Goal: Communication & Community: Answer question/provide support

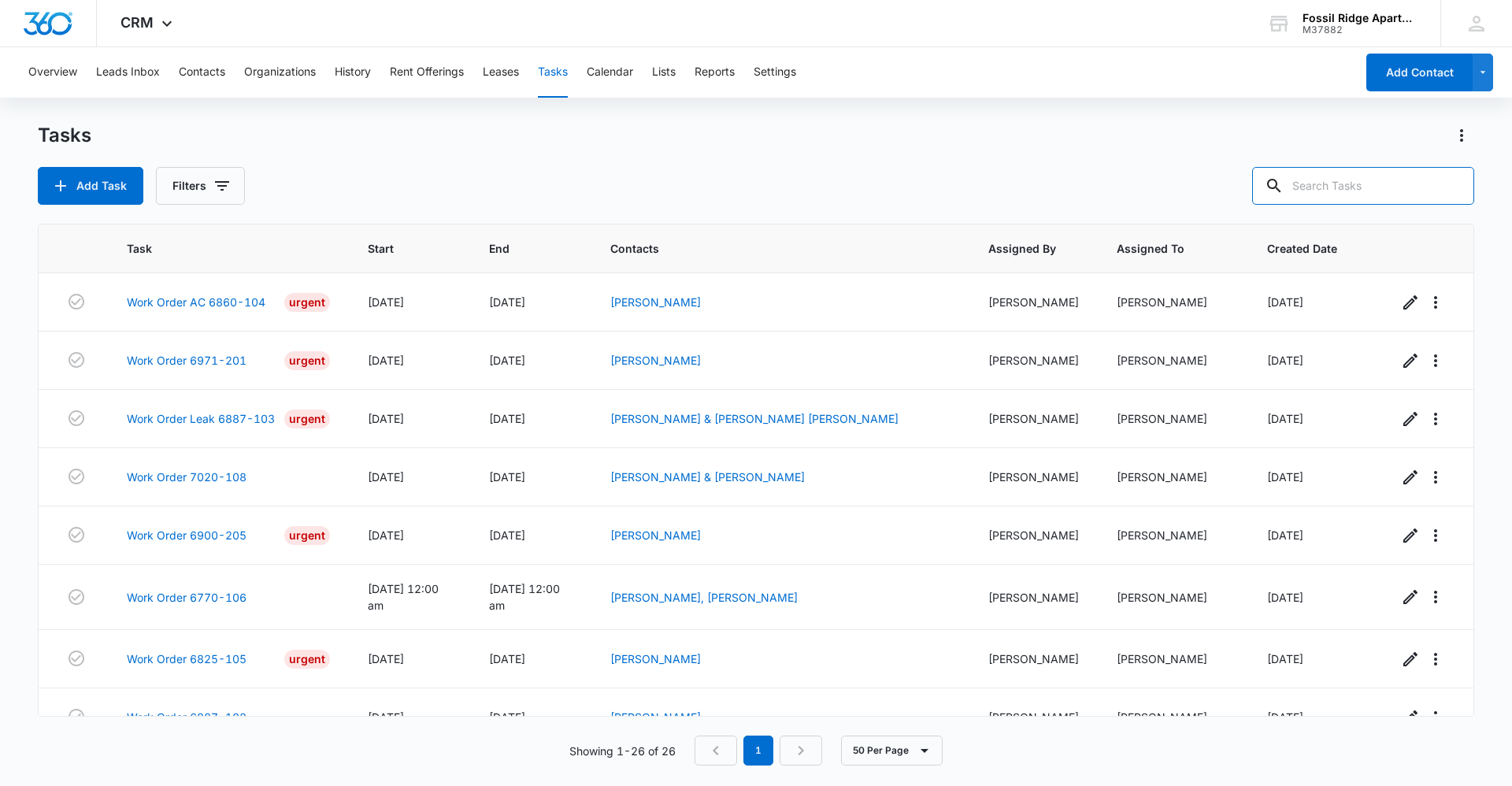
drag, startPoint x: 1377, startPoint y: 183, endPoint x: 1362, endPoint y: 239, distance: 58.0
click at [1377, 185] on input "text" at bounding box center [1363, 185] width 222 height 38
click at [201, 73] on button "Contacts" at bounding box center [201, 72] width 46 height 50
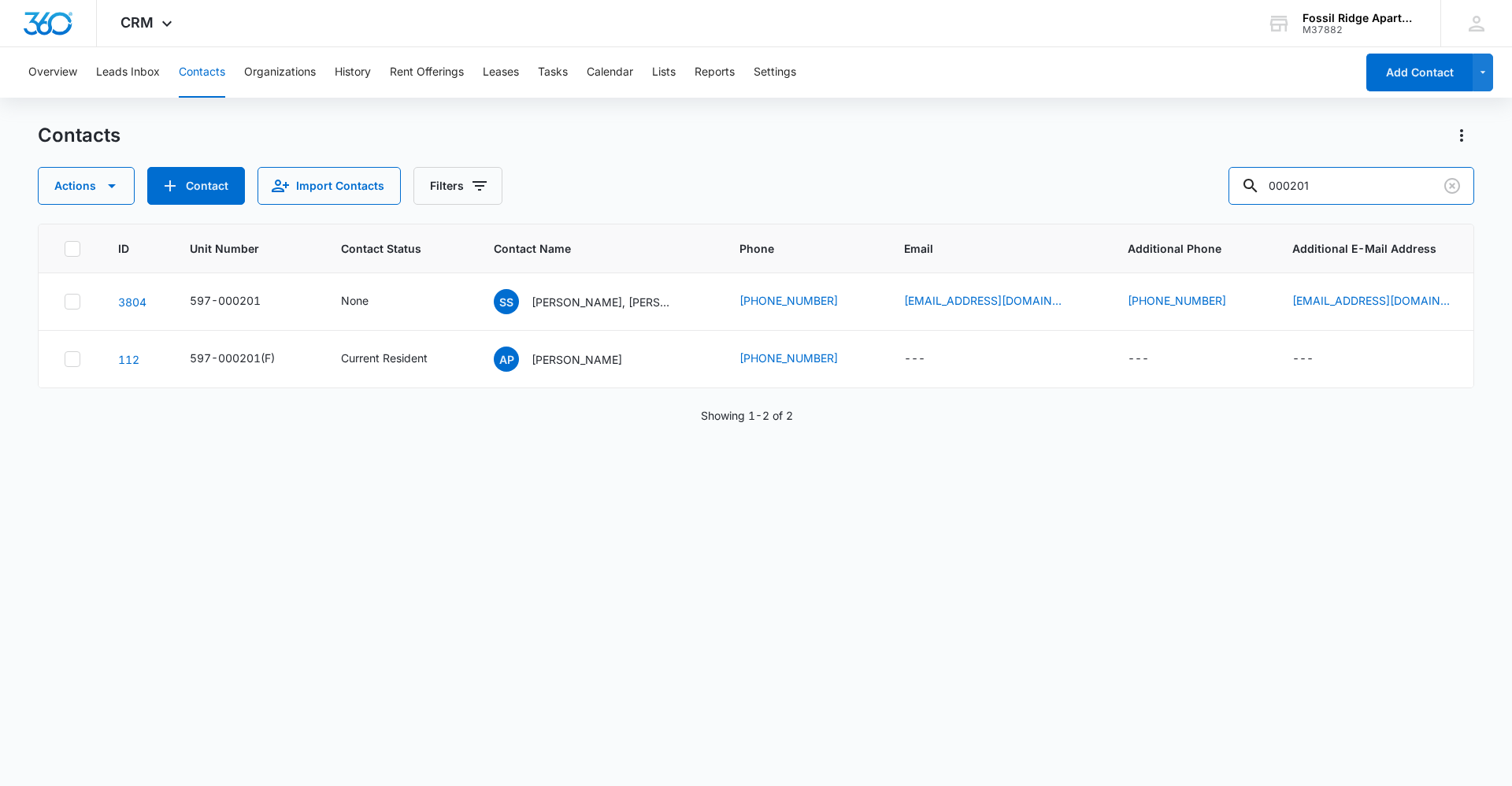
drag, startPoint x: 1339, startPoint y: 173, endPoint x: 987, endPoint y: 243, distance: 358.9
click at [987, 243] on div "Contacts Actions Contact Import Contacts Filters 000201 ID Unit Number Contact …" at bounding box center [756, 454] width 1436 height 661
type input "703103"
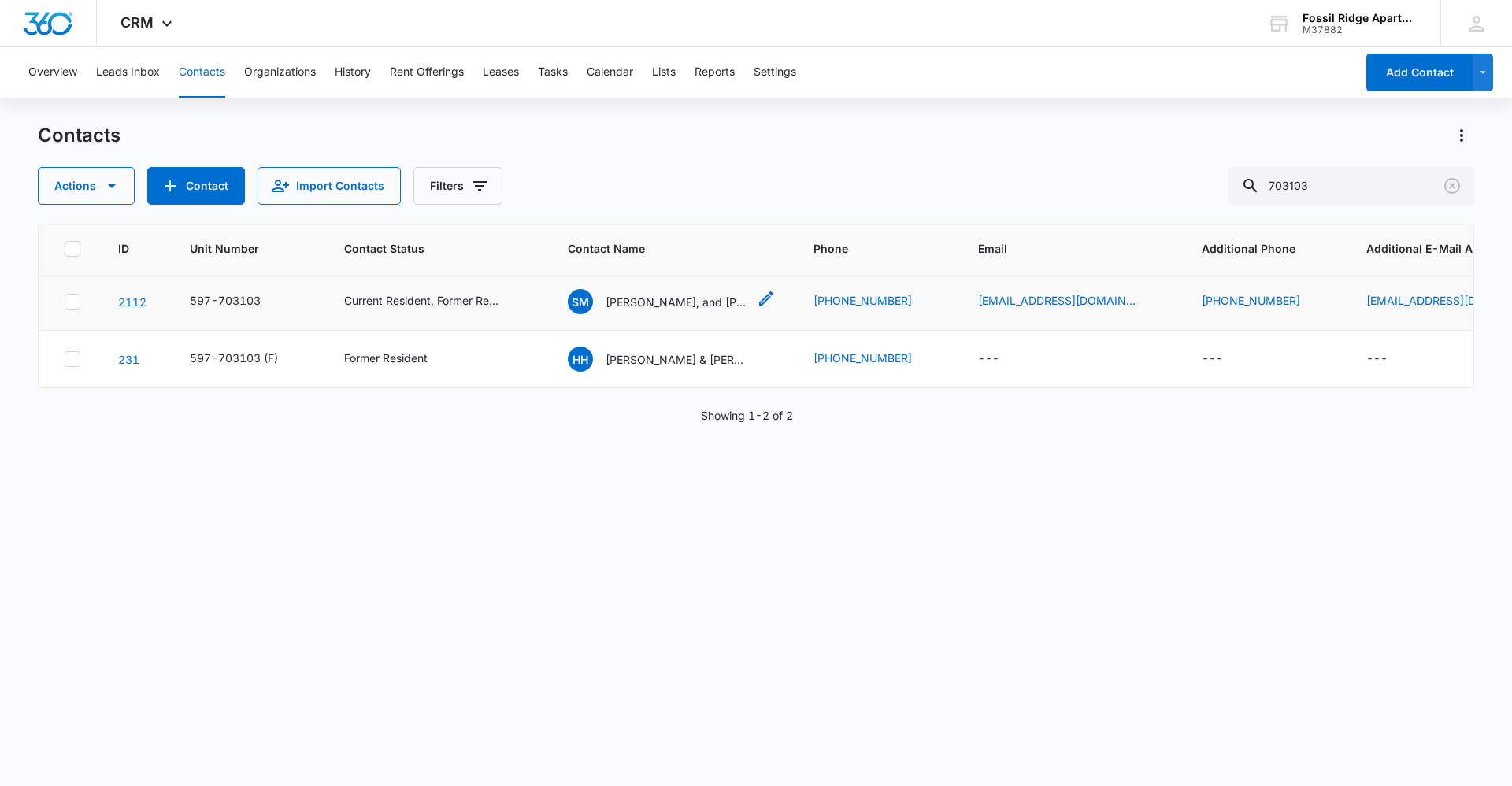
click at [692, 300] on p "[PERSON_NAME], and [PERSON_NAME] [PERSON_NAME]" at bounding box center [676, 302] width 141 height 17
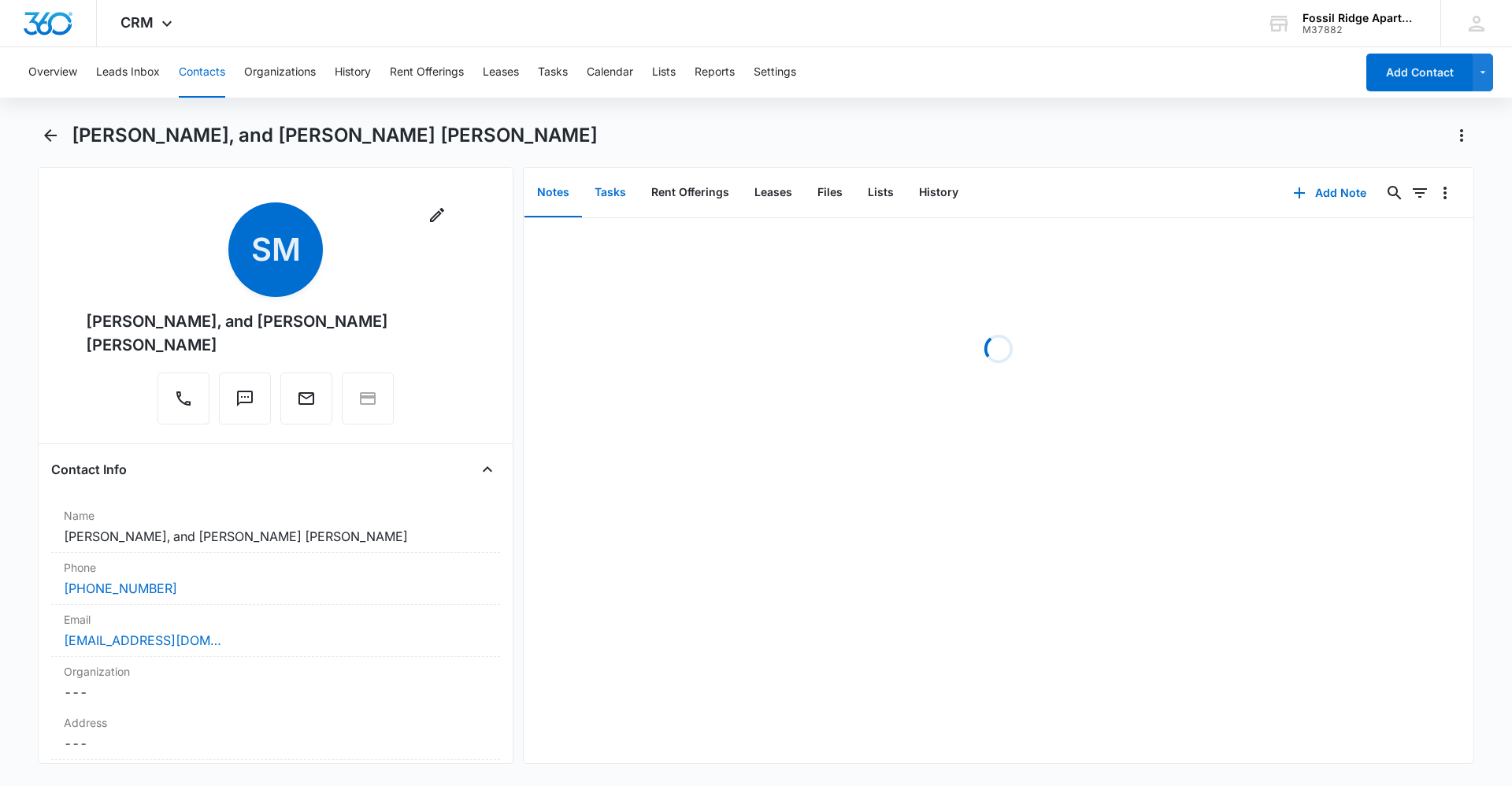
click at [616, 197] on button "Tasks" at bounding box center [610, 193] width 56 height 49
click at [567, 198] on button "Notes" at bounding box center [553, 193] width 57 height 49
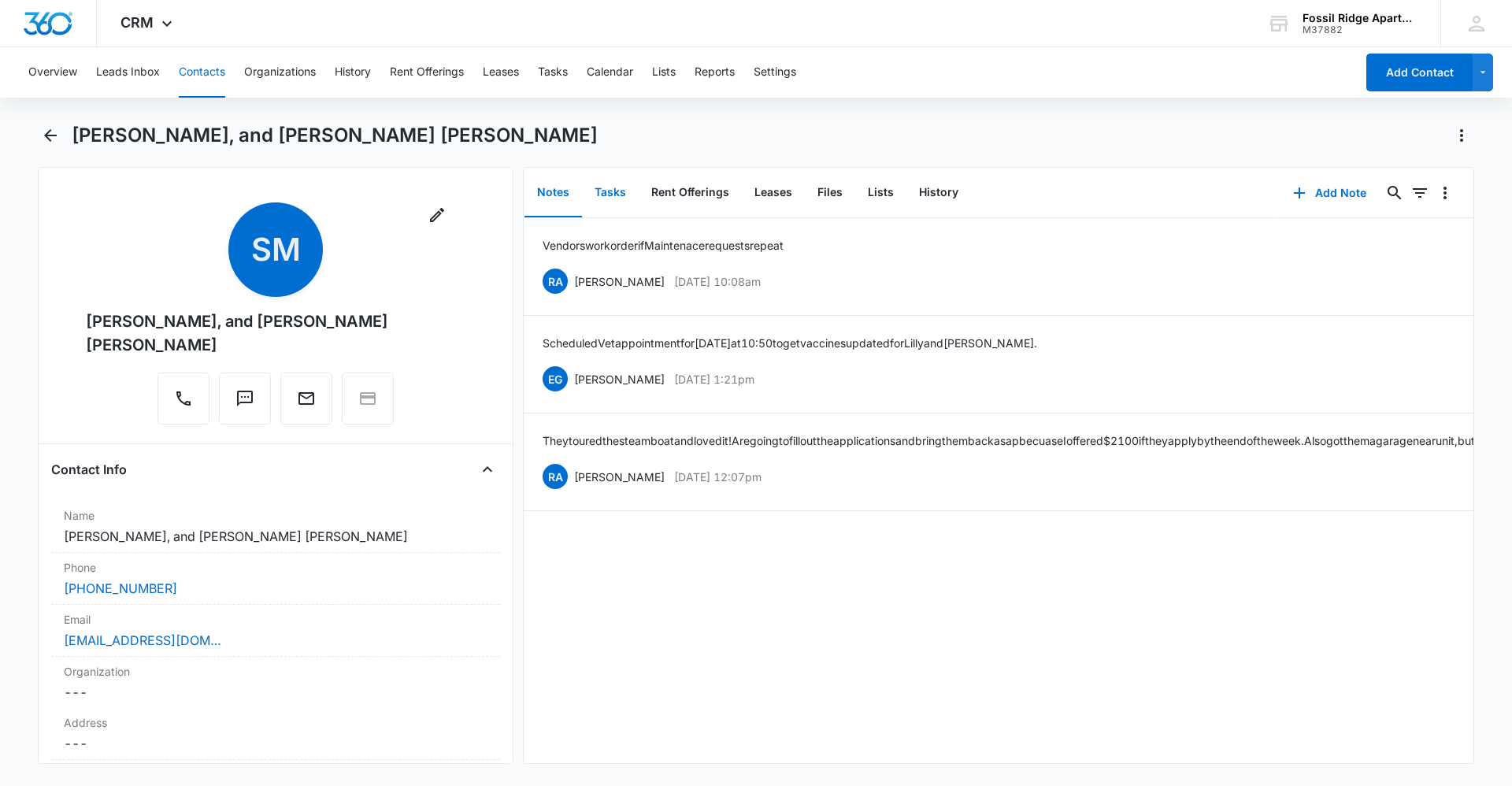
click at [608, 189] on button "Tasks" at bounding box center [610, 193] width 56 height 49
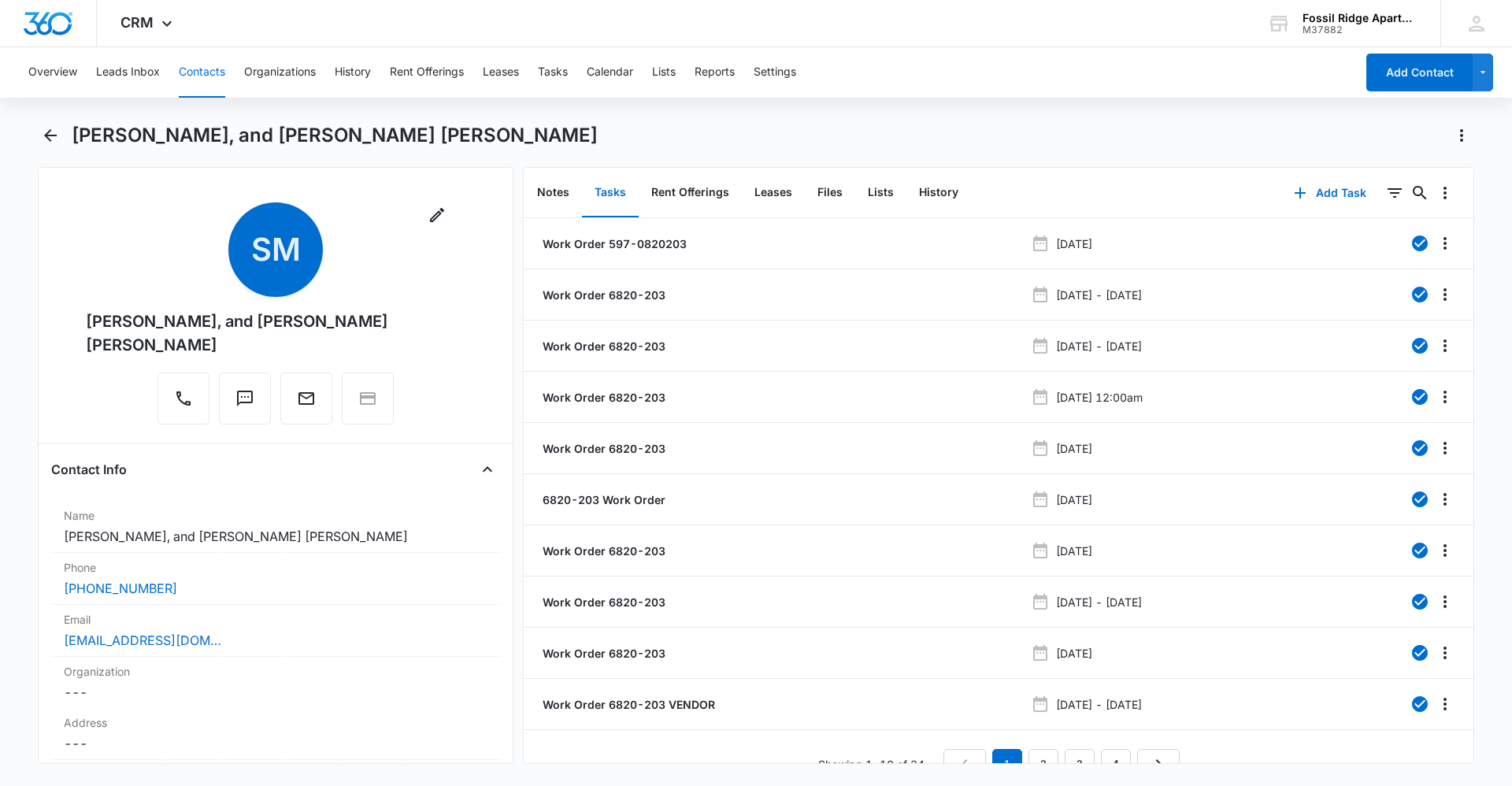
scroll to position [28, 0]
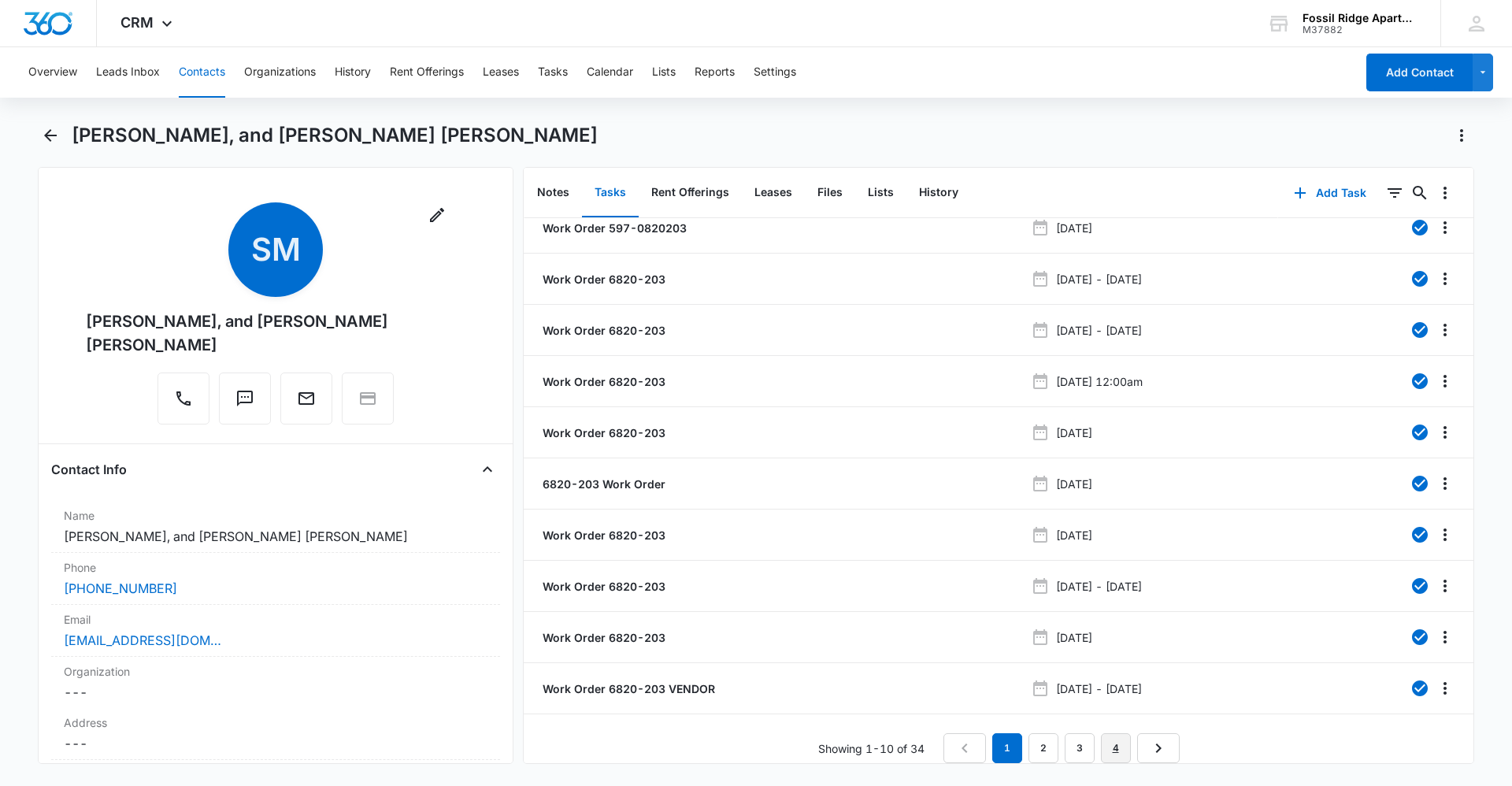
click at [1121, 736] on link "4" at bounding box center [1116, 748] width 30 height 30
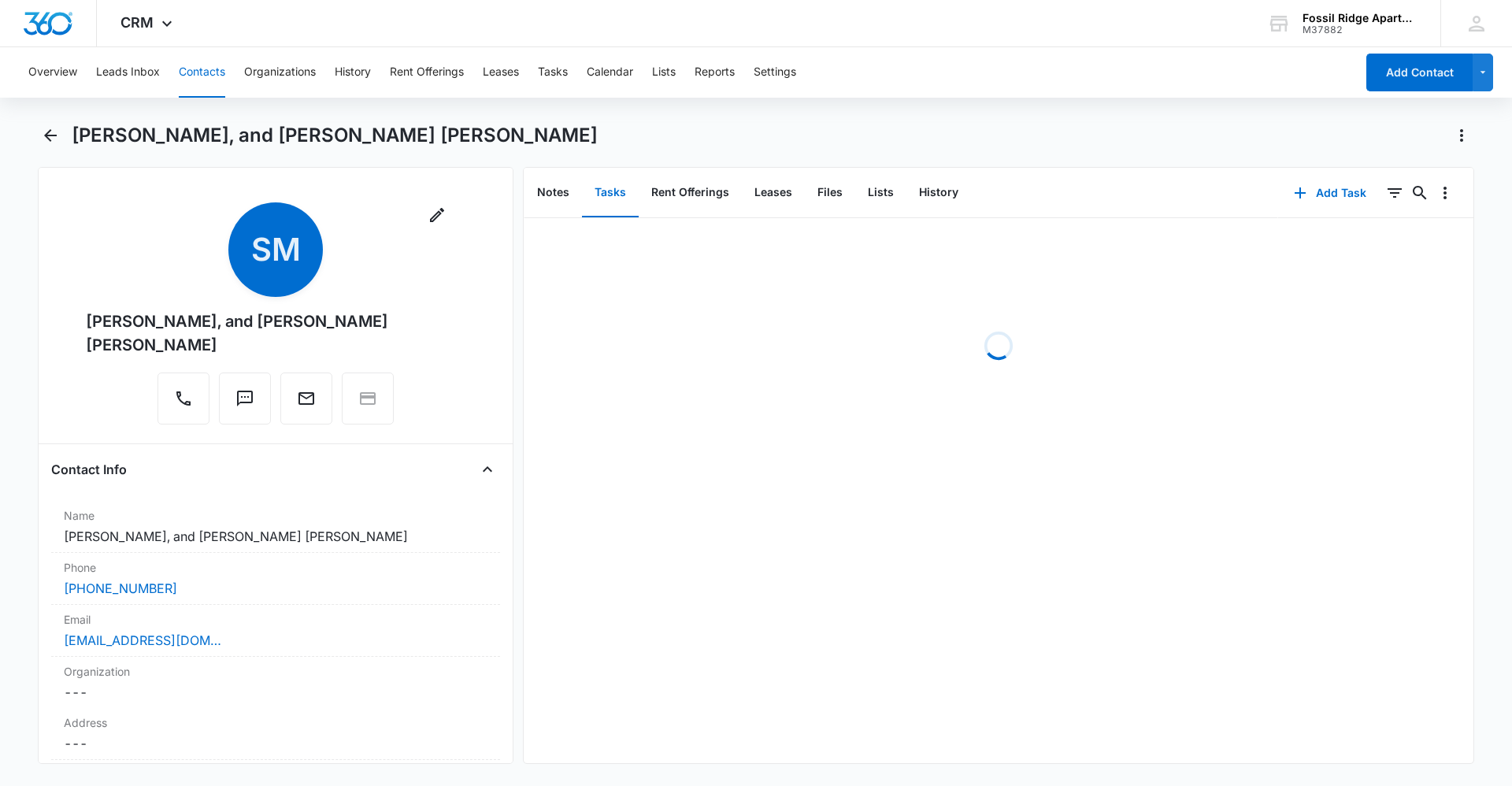
scroll to position [0, 0]
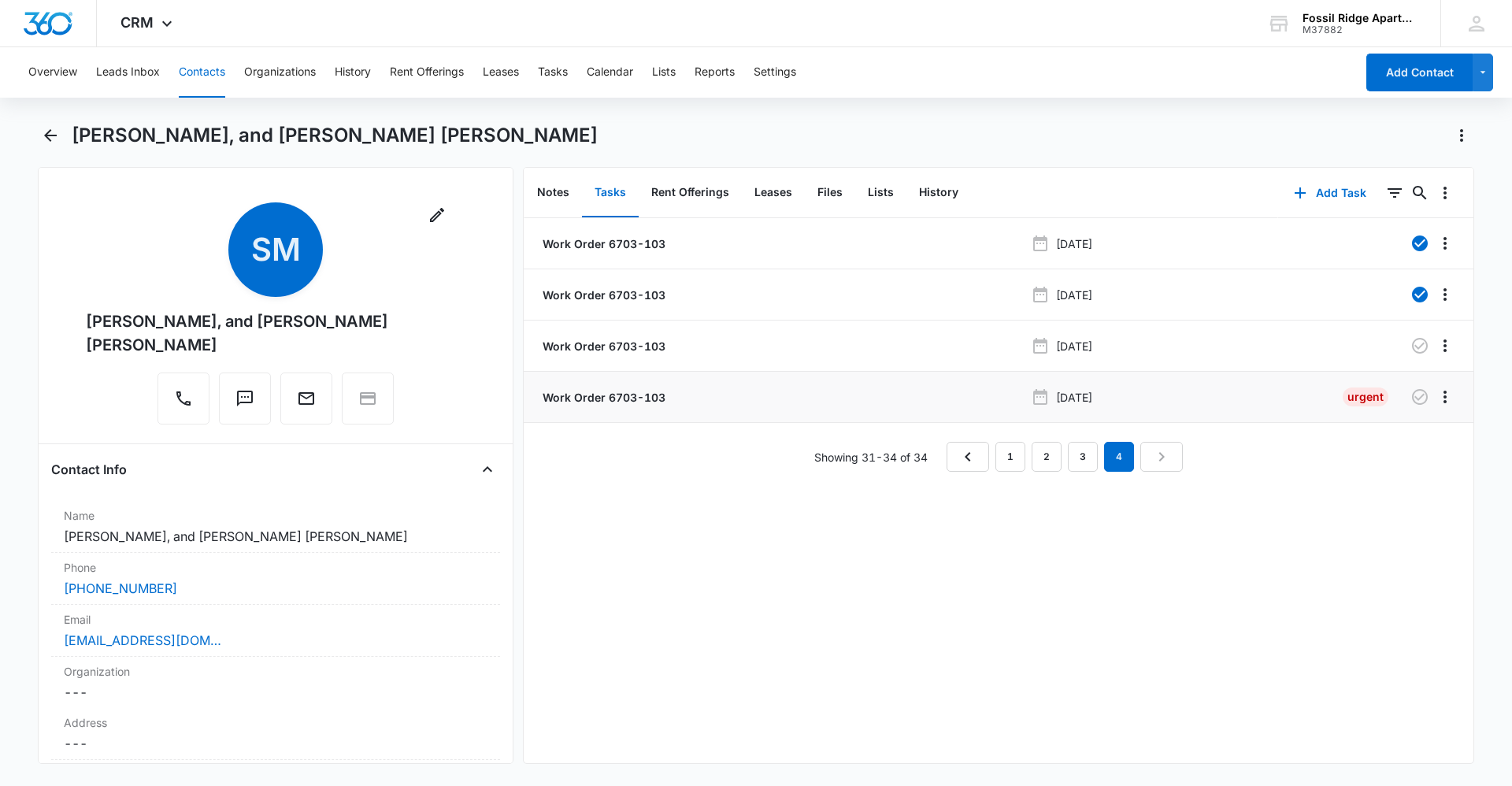
click at [619, 396] on p "Work Order 6703-103" at bounding box center [603, 397] width 126 height 17
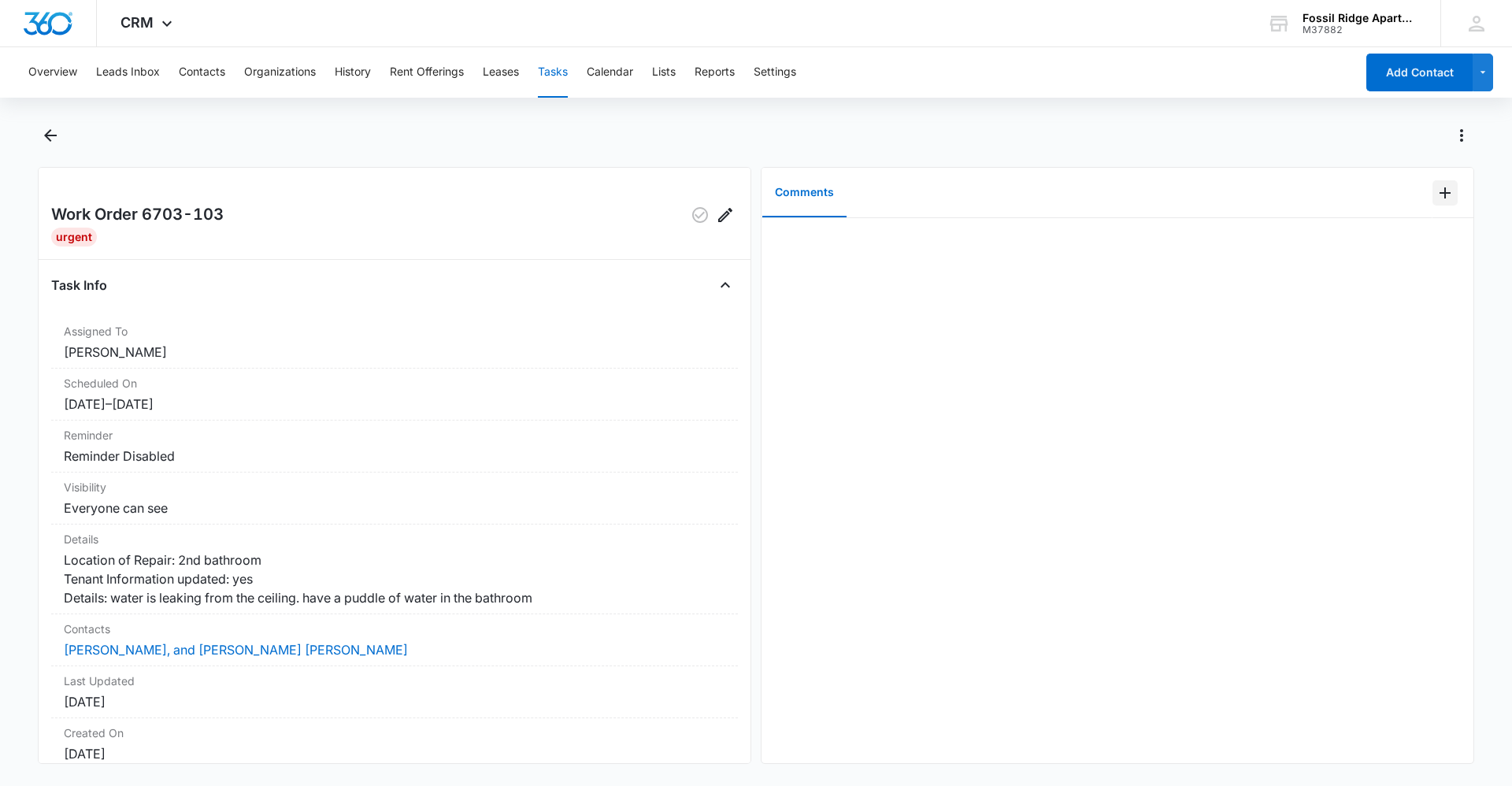
click at [1433, 202] on button "Add Comment" at bounding box center [1445, 193] width 25 height 25
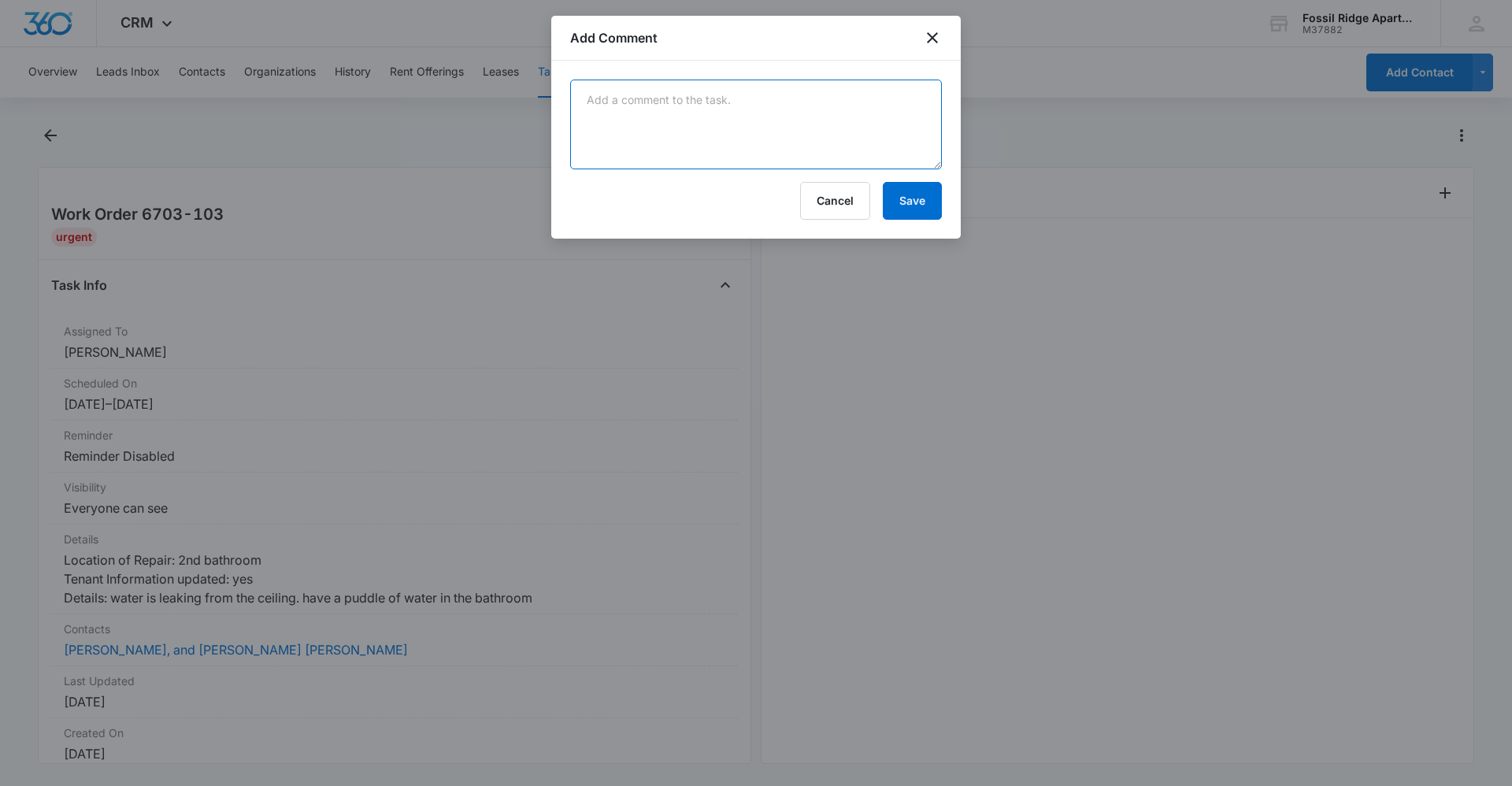
click at [637, 132] on textarea at bounding box center [756, 124] width 372 height 90
type textarea "b"
type textarea "p"
drag, startPoint x: 864, startPoint y: 102, endPoint x: 551, endPoint y: 91, distance: 313.2
click at [551, 91] on div "Proby wall will be by [DATE] to repair drywall Cancel Save" at bounding box center [756, 149] width 409 height 178
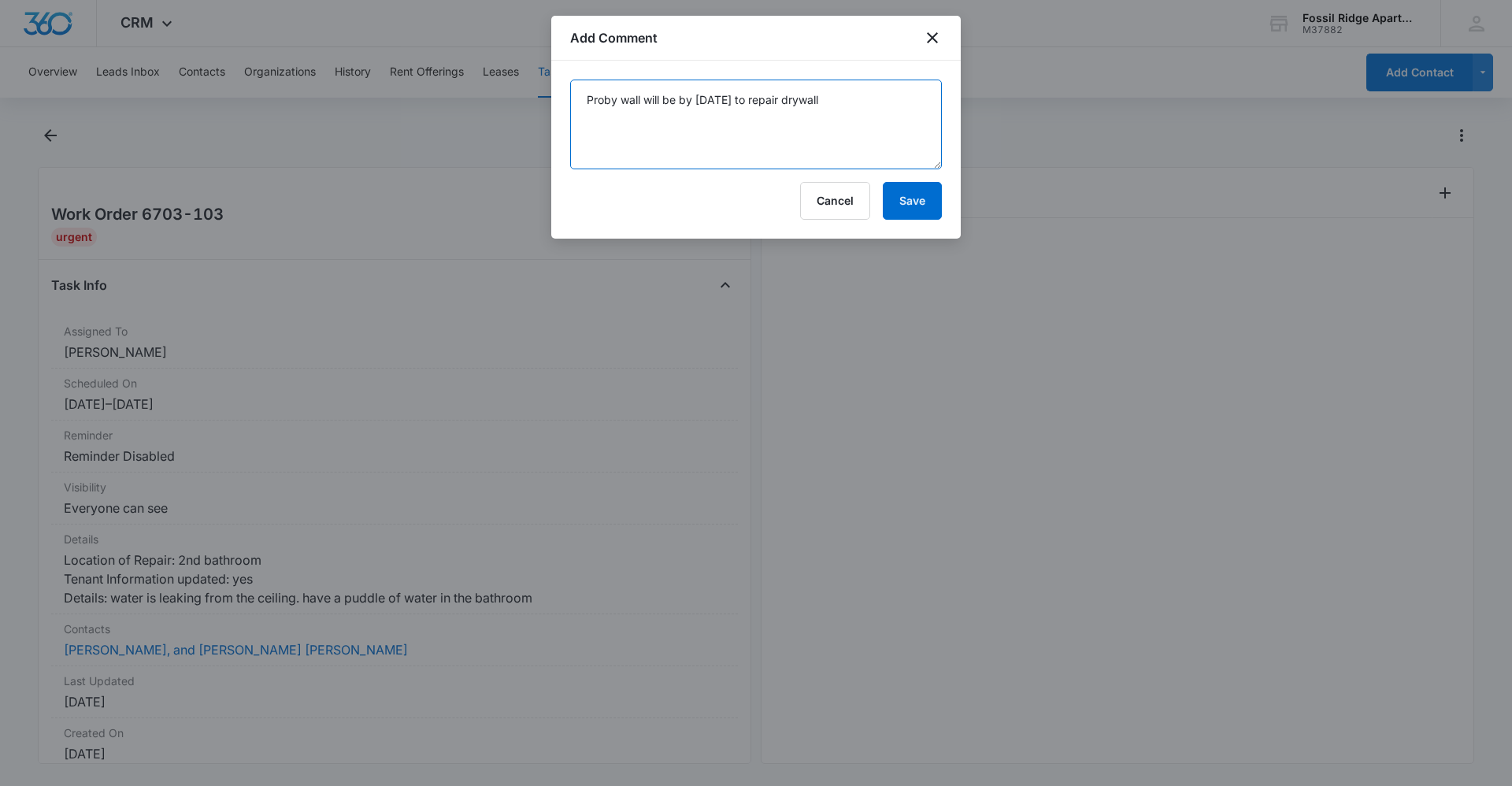
click at [863, 104] on textarea "Proby wall will be by [DATE] to repair drywall" at bounding box center [756, 124] width 372 height 90
drag, startPoint x: 733, startPoint y: 140, endPoint x: 551, endPoint y: 95, distance: 187.5
click at [551, 95] on body "CRM Apps Reputation Websites Forms CRM Email Social Content Ads Intelligence Fi…" at bounding box center [756, 393] width 1512 height 786
type textarea "Proby wall will be by [DATE] to repair drywall. Called and notified tenant."
drag, startPoint x: 903, startPoint y: 191, endPoint x: 909, endPoint y: 208, distance: 18.0
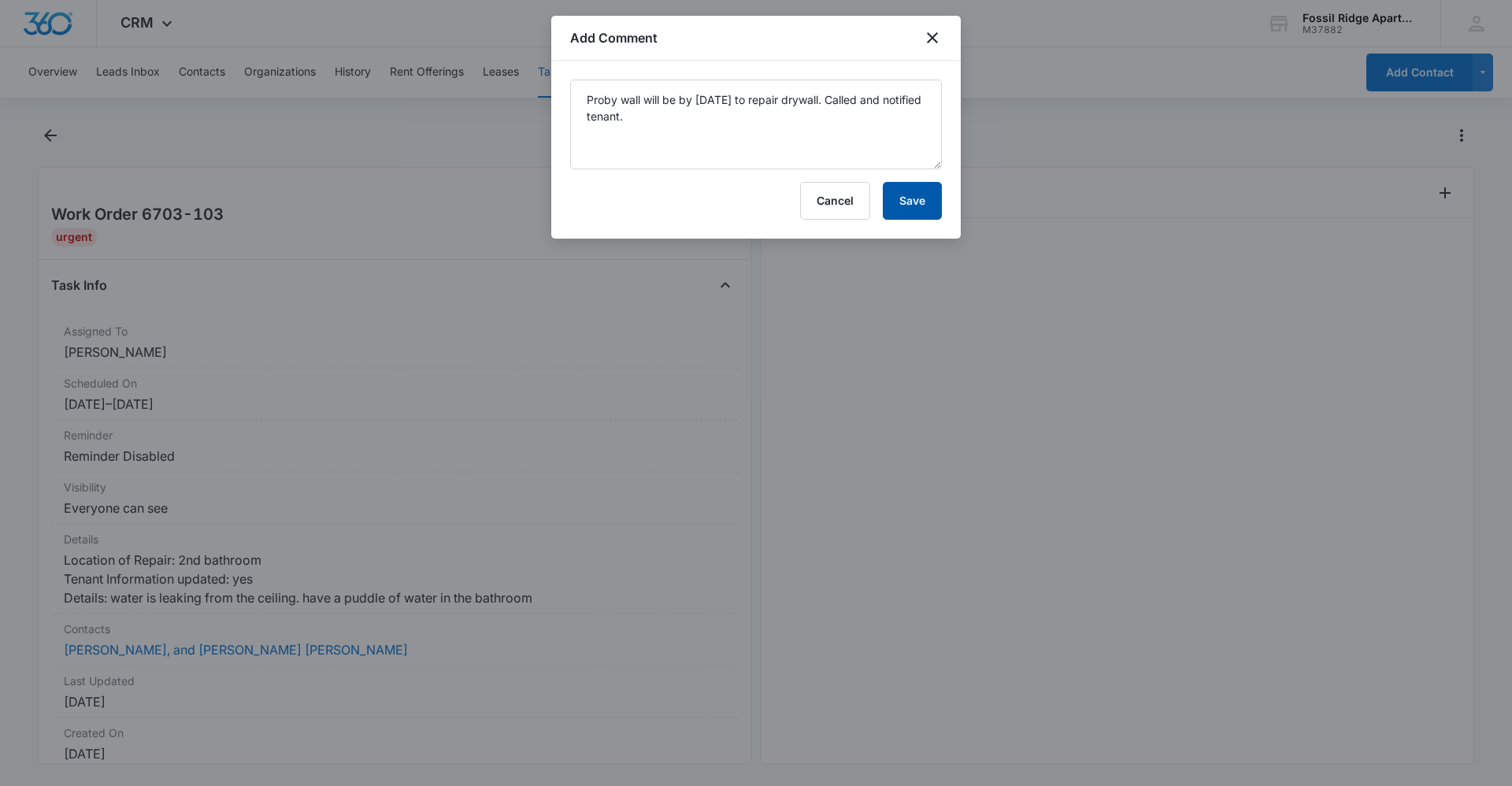
click at [903, 192] on button "Save" at bounding box center [913, 200] width 59 height 38
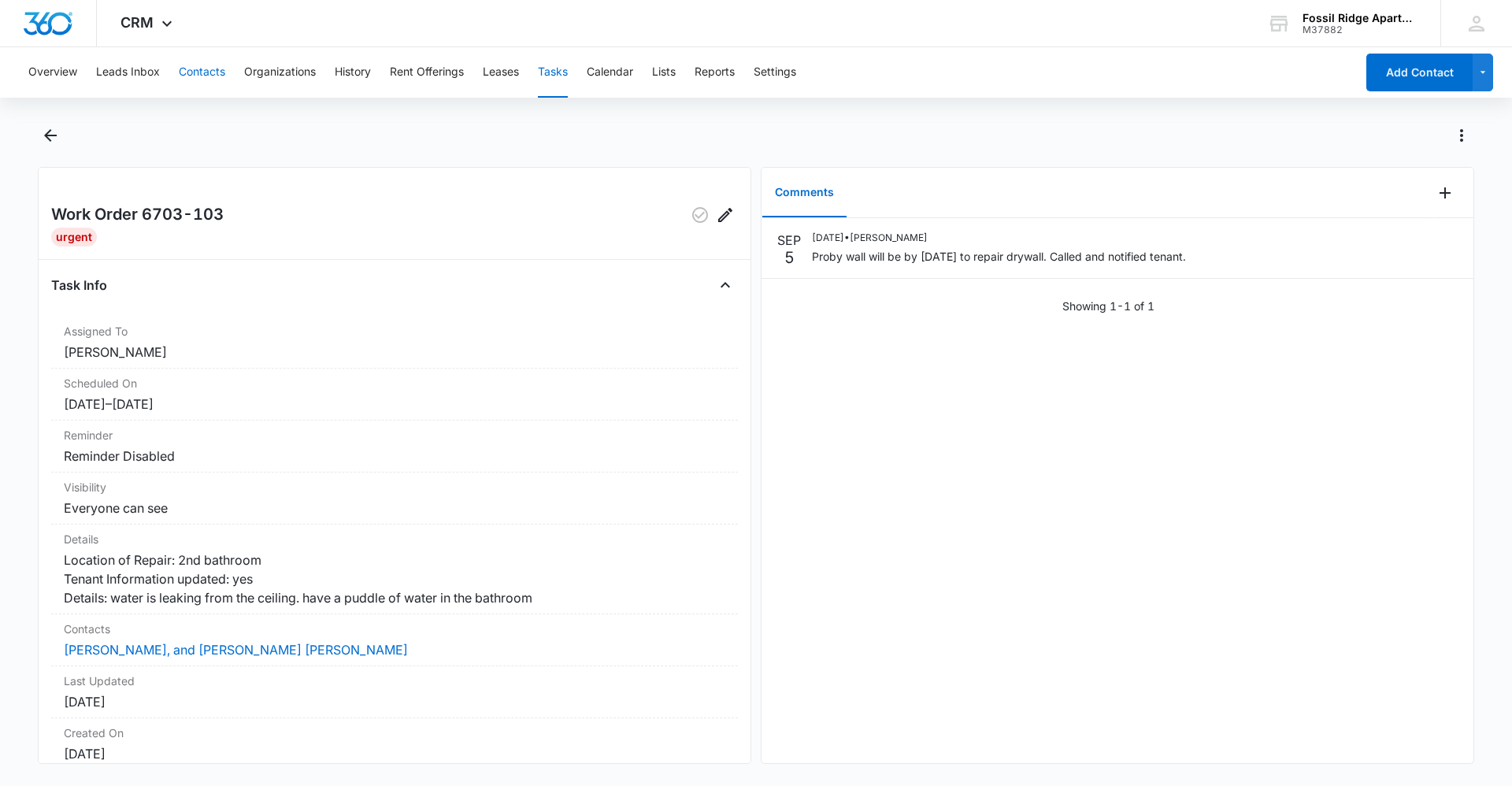
drag, startPoint x: 201, startPoint y: 74, endPoint x: 220, endPoint y: 74, distance: 19.0
click at [201, 74] on button "Contacts" at bounding box center [201, 72] width 46 height 50
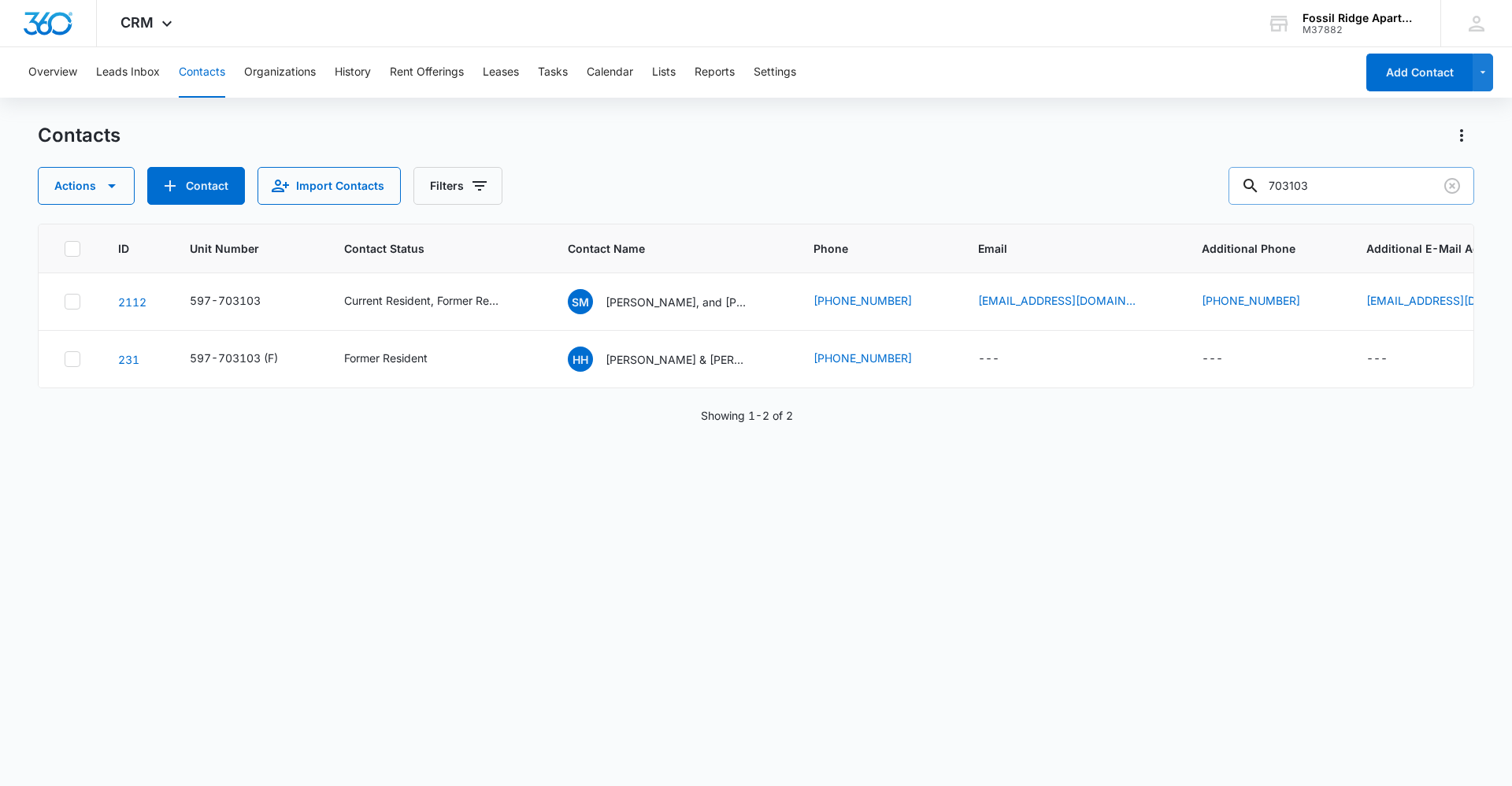
click at [1311, 192] on input "703103" at bounding box center [1351, 185] width 246 height 38
type input "703203"
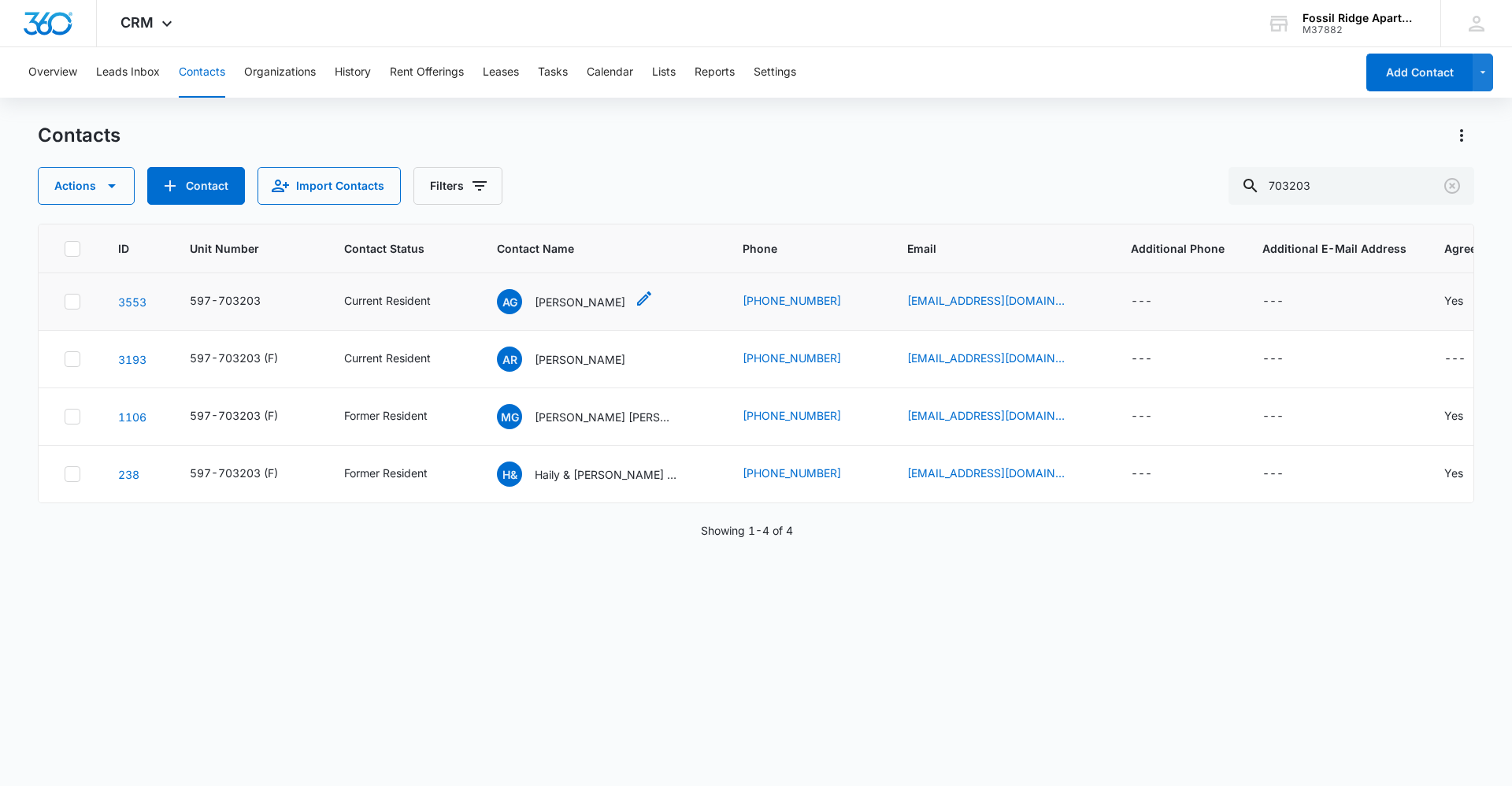
click at [578, 306] on p "[PERSON_NAME]" at bounding box center [580, 302] width 91 height 17
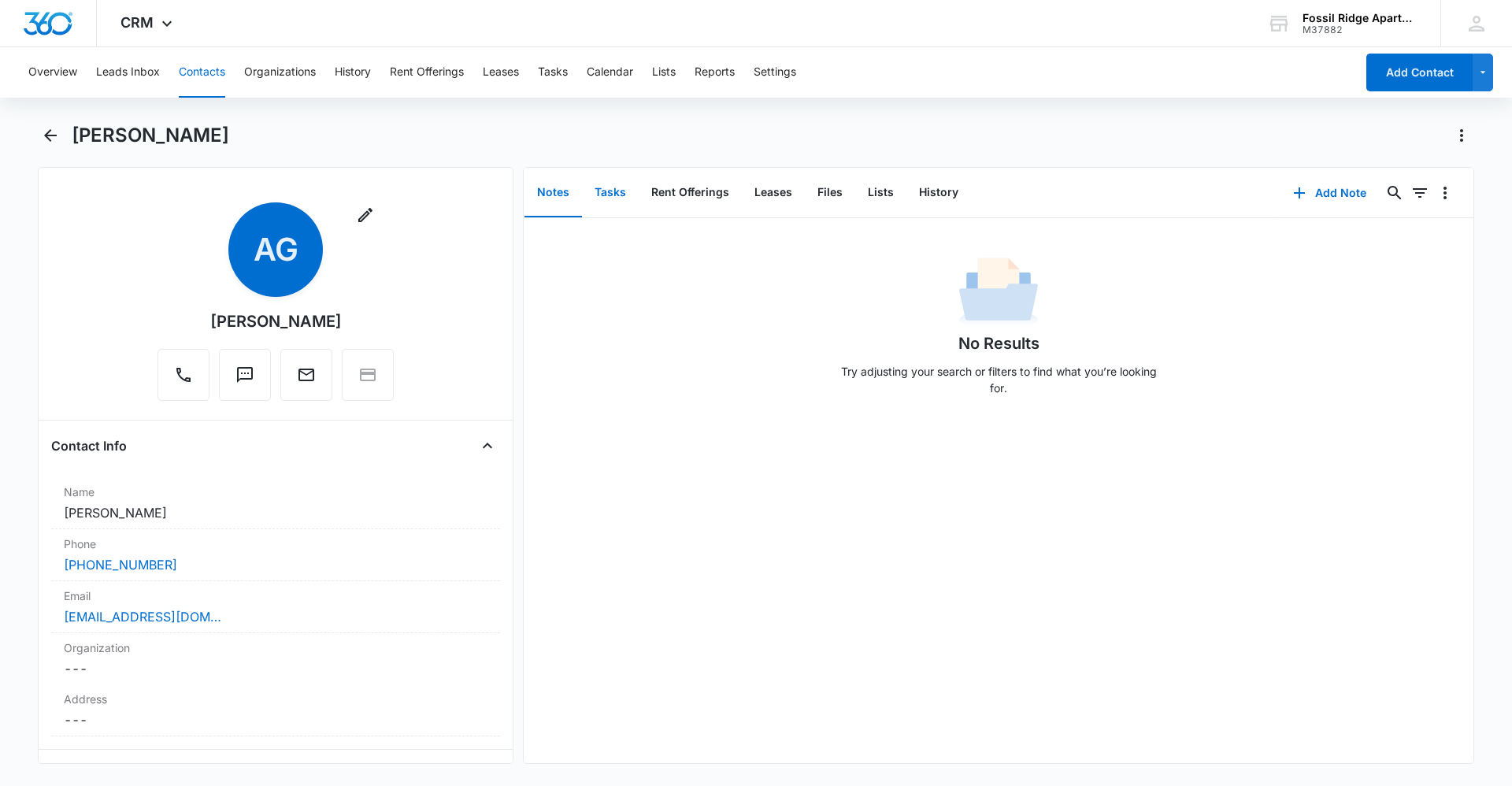
click at [621, 183] on button "Tasks" at bounding box center [610, 193] width 56 height 49
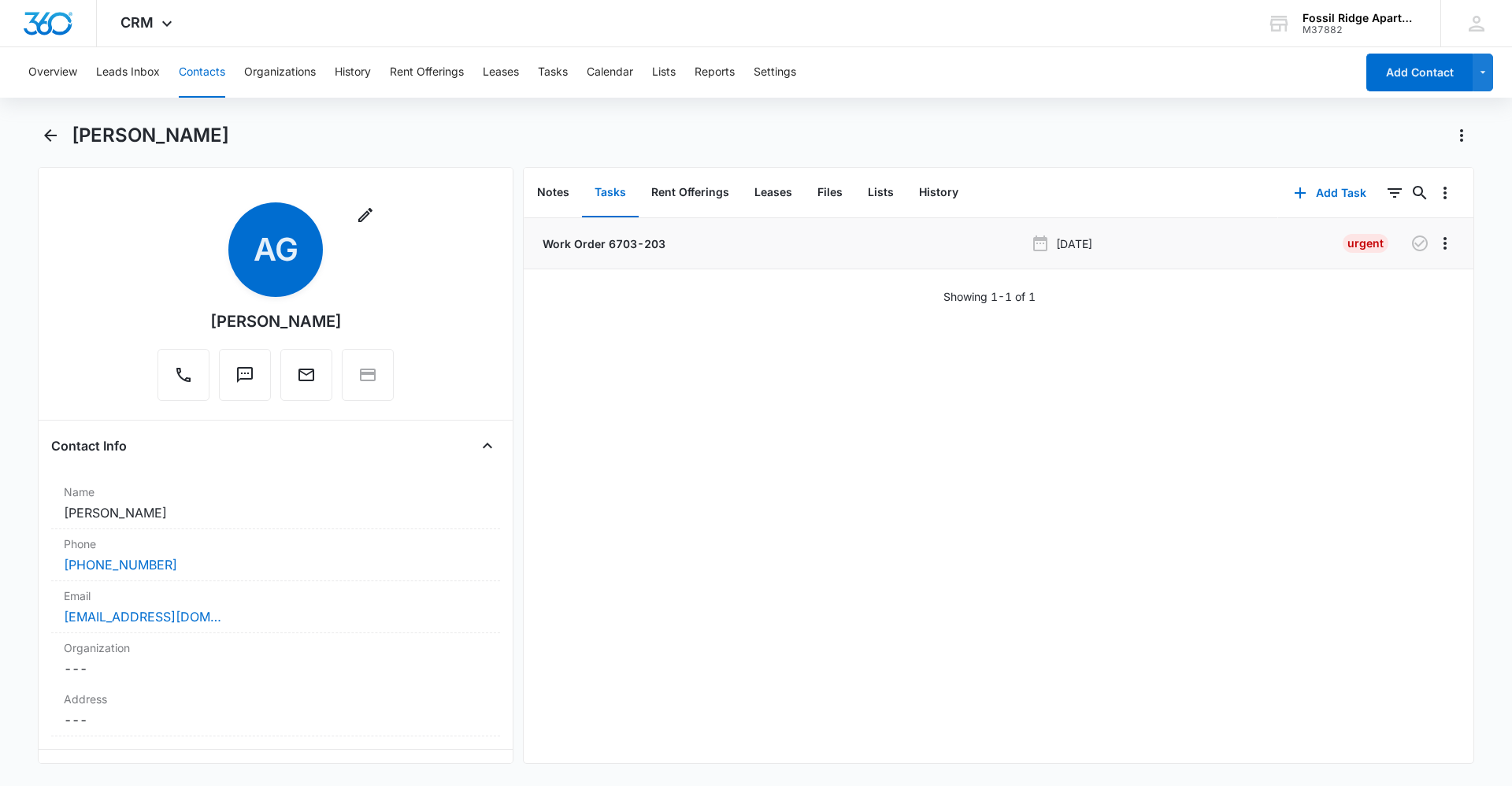
click at [639, 245] on p "Work Order 6703-203" at bounding box center [603, 244] width 126 height 17
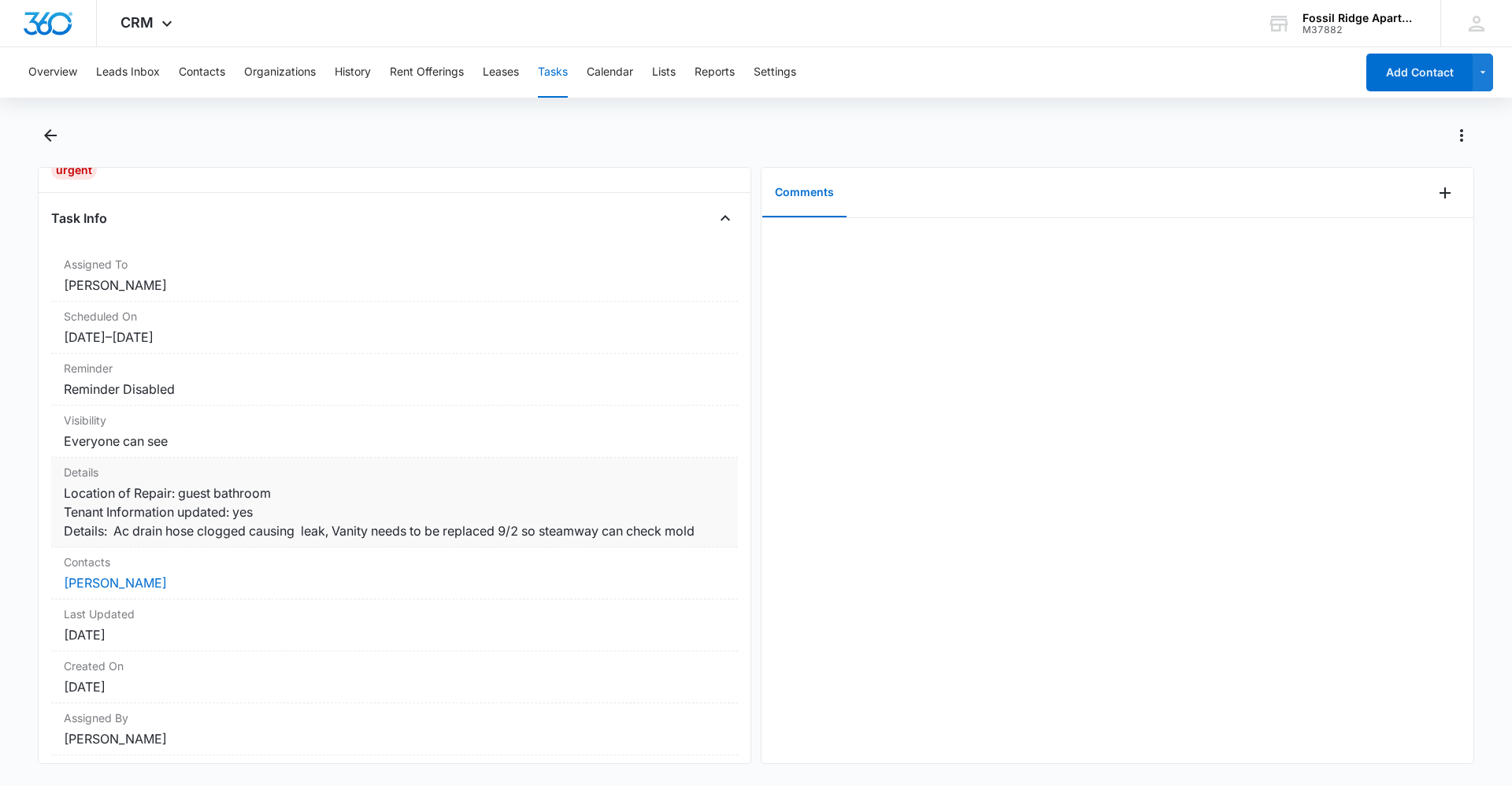
scroll to position [135, 0]
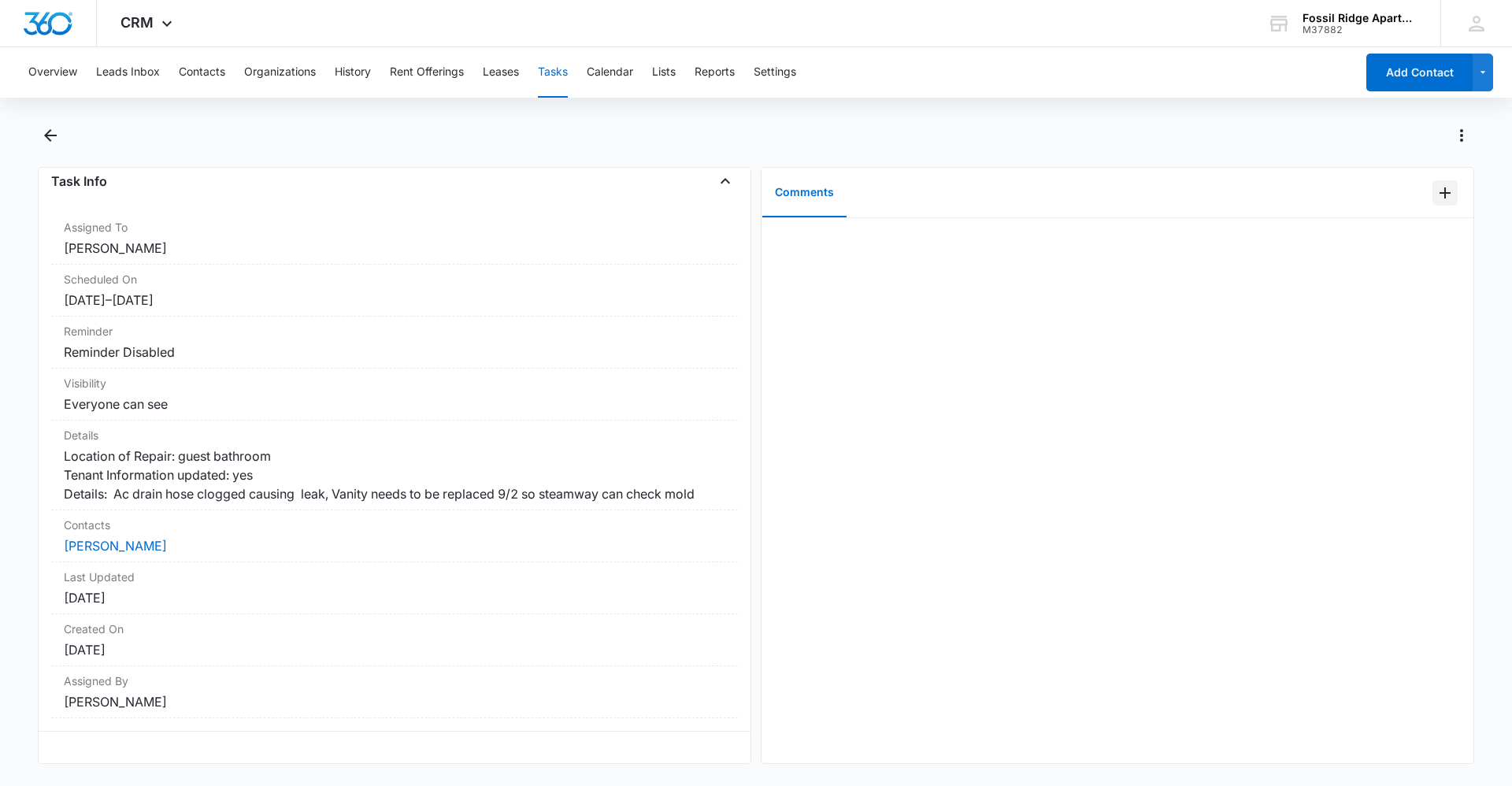
click at [1435, 198] on icon "Add Comment" at bounding box center [1445, 193] width 19 height 19
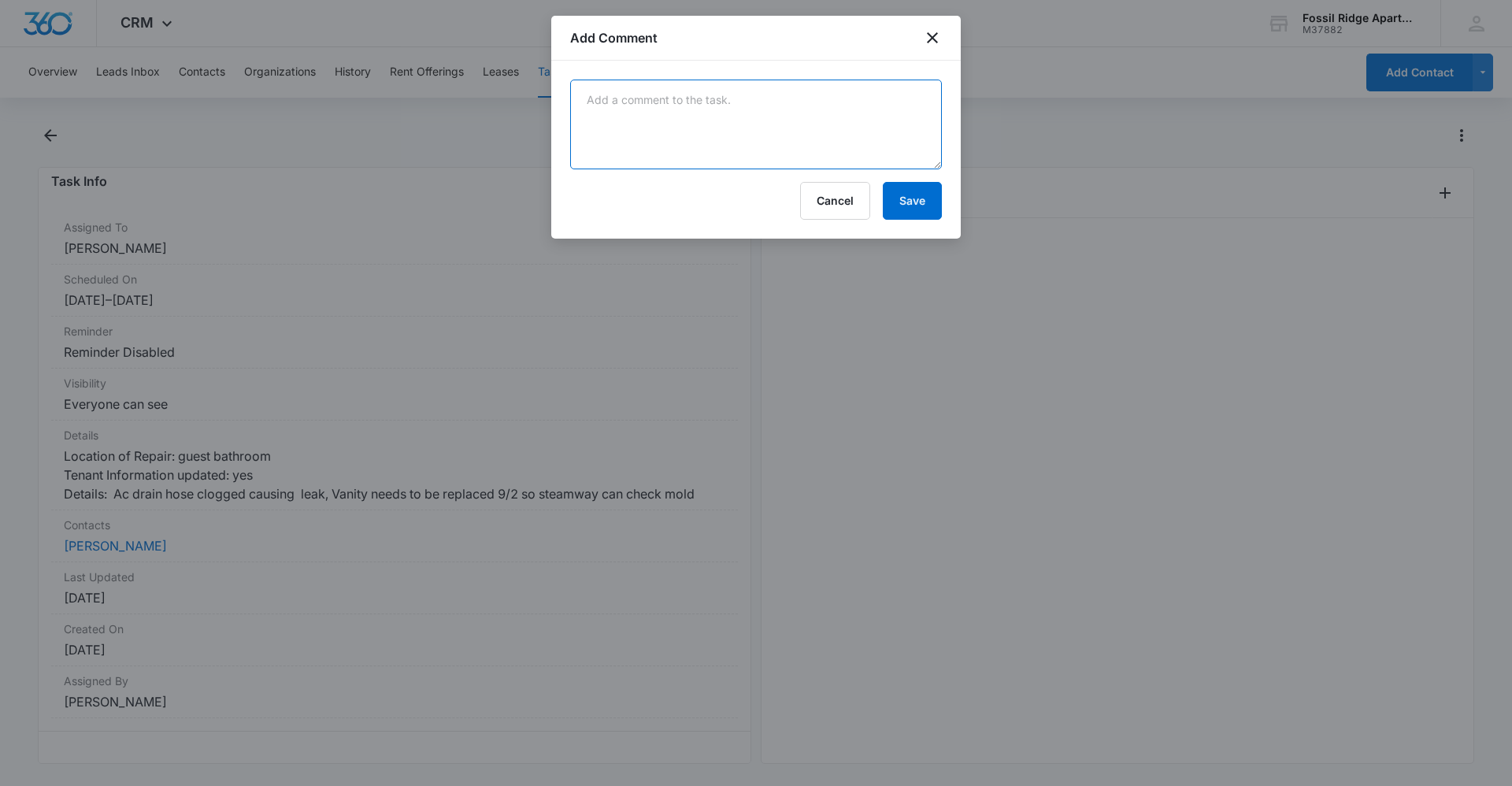
drag, startPoint x: 771, startPoint y: 98, endPoint x: 766, endPoint y: 106, distance: 9.4
click at [771, 98] on textarea at bounding box center [756, 124] width 372 height 90
paste textarea "Proby wall will be by [DATE] to repair drywall. Called and notified tenant."
type textarea "Proby wall will be by [DATE] to repair drywall. Called and notified tenant."
click at [934, 208] on button "Save" at bounding box center [913, 200] width 59 height 38
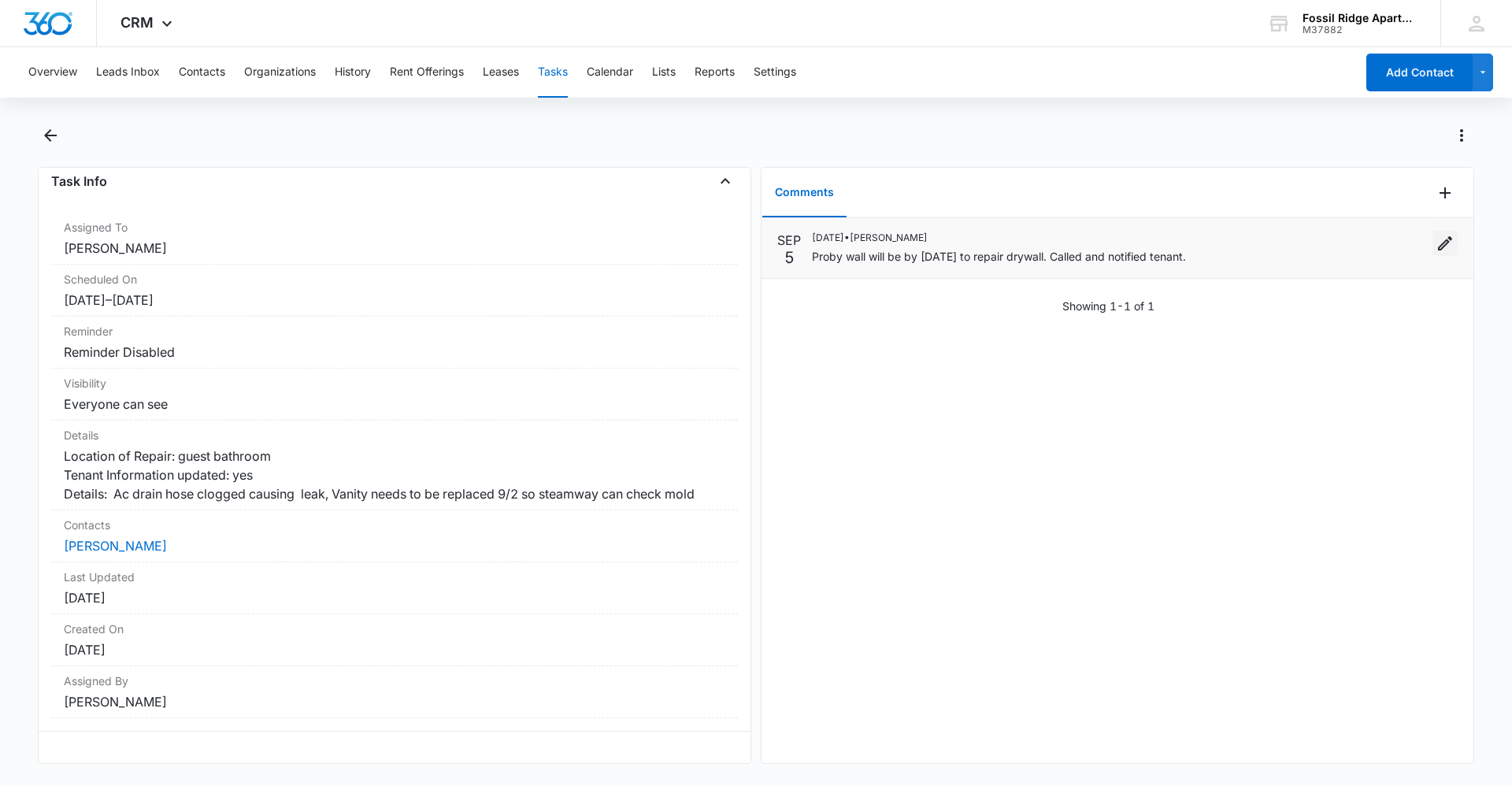
click at [1435, 240] on icon "Edit" at bounding box center [1445, 243] width 19 height 19
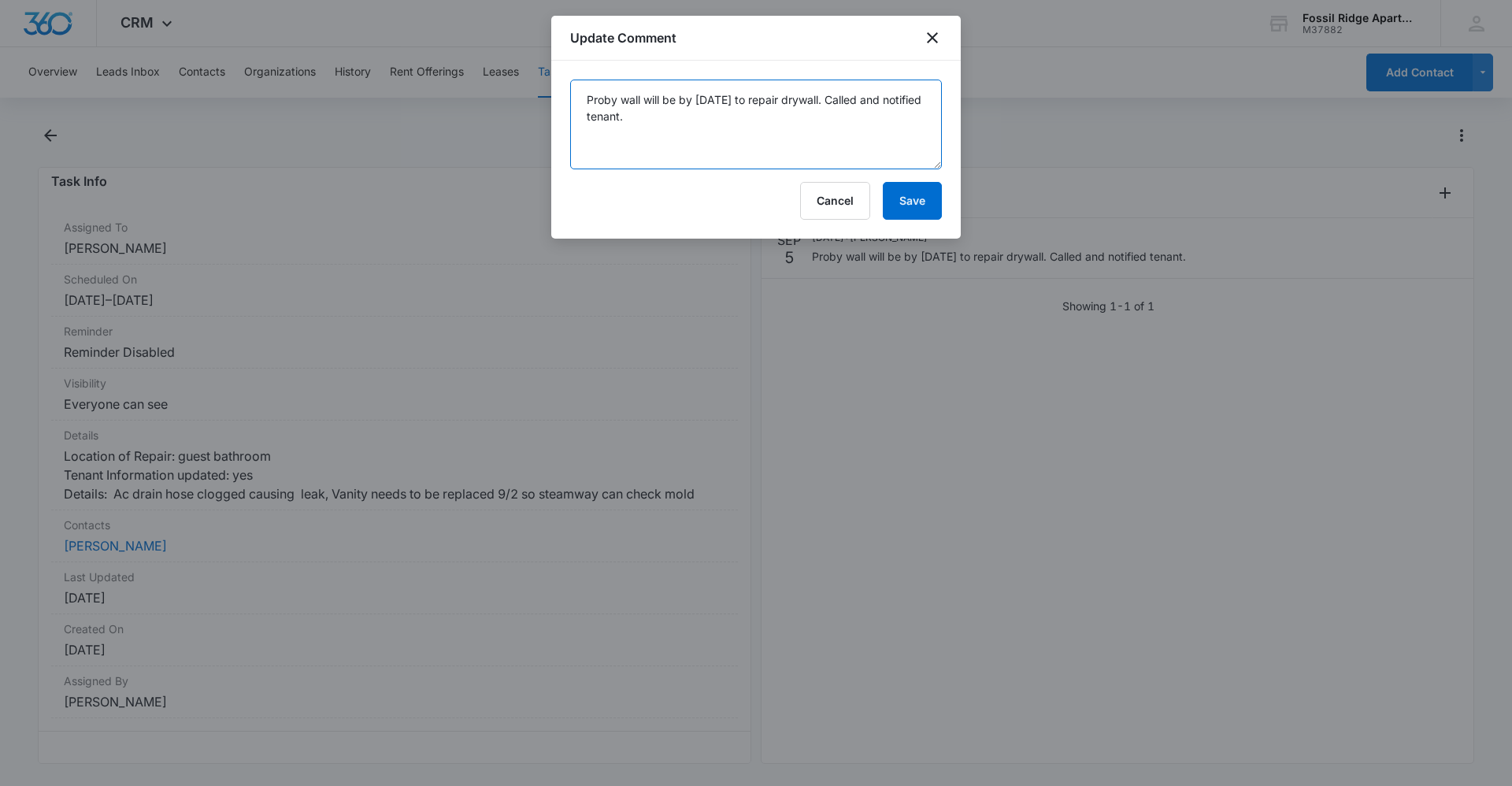
drag, startPoint x: 754, startPoint y: 100, endPoint x: 836, endPoint y: 195, distance: 125.5
click at [755, 104] on textarea "Proby wall will be by [DATE] to repair drywall. Called and notified tenant." at bounding box center [756, 124] width 372 height 90
type textarea "Proby wall will be by [DATE] 9/ to repair drywall. Called and notified tenant."
click at [1047, 616] on div at bounding box center [756, 393] width 1512 height 786
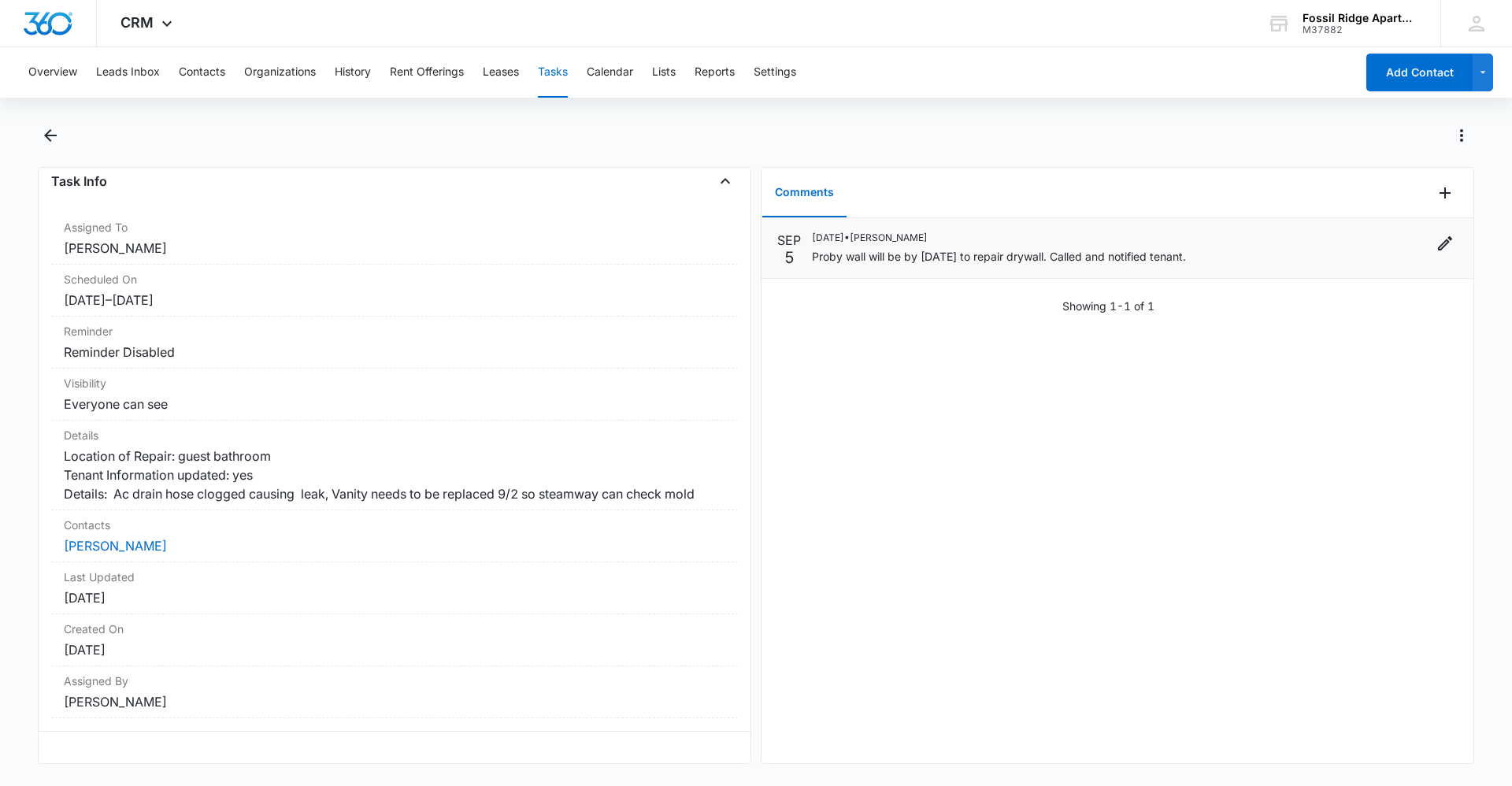
click at [883, 260] on p "Proby wall will be by [DATE] to repair drywall. Called and notified tenant." at bounding box center [998, 257] width 374 height 17
click at [1433, 248] on button "Edit" at bounding box center [1445, 243] width 25 height 25
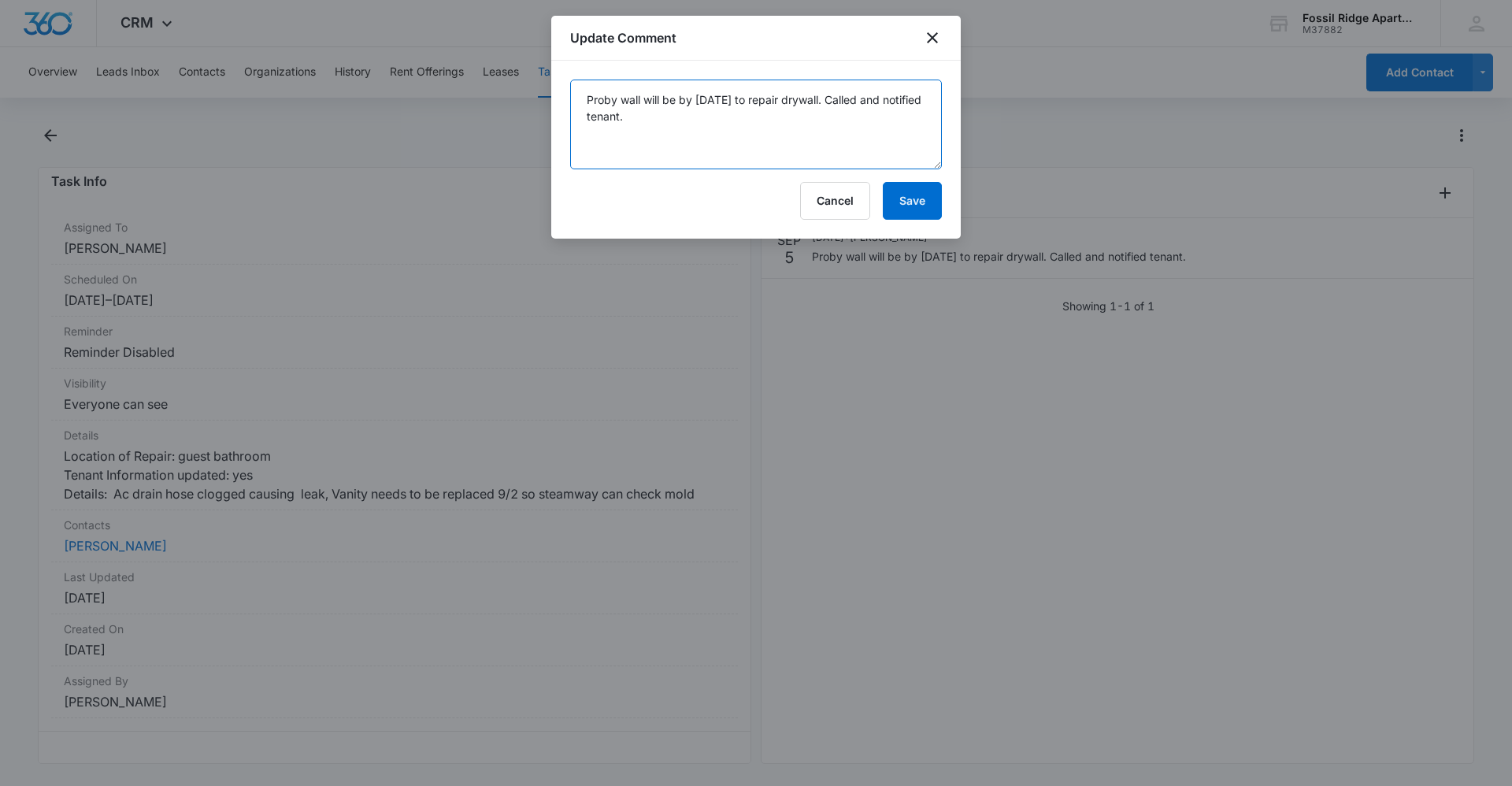
click at [753, 104] on textarea "Proby wall will be by [DATE] to repair drywall. Called and notified tenant." at bounding box center [756, 124] width 372 height 90
click at [783, 147] on textarea "Proby wall will be by [DATE][DATE] to repair drywall. Called and notified tenan…" at bounding box center [756, 124] width 372 height 90
drag, startPoint x: 632, startPoint y: 113, endPoint x: 543, endPoint y: 78, distance: 95.6
click at [543, 78] on body "CRM Apps Reputation Websites Forms CRM Email Social Content Ads Intelligence Fi…" at bounding box center [756, 393] width 1512 height 786
type textarea "Proby wall will be by [DATE][DATE] to repair drywall. Called and notified tenan…"
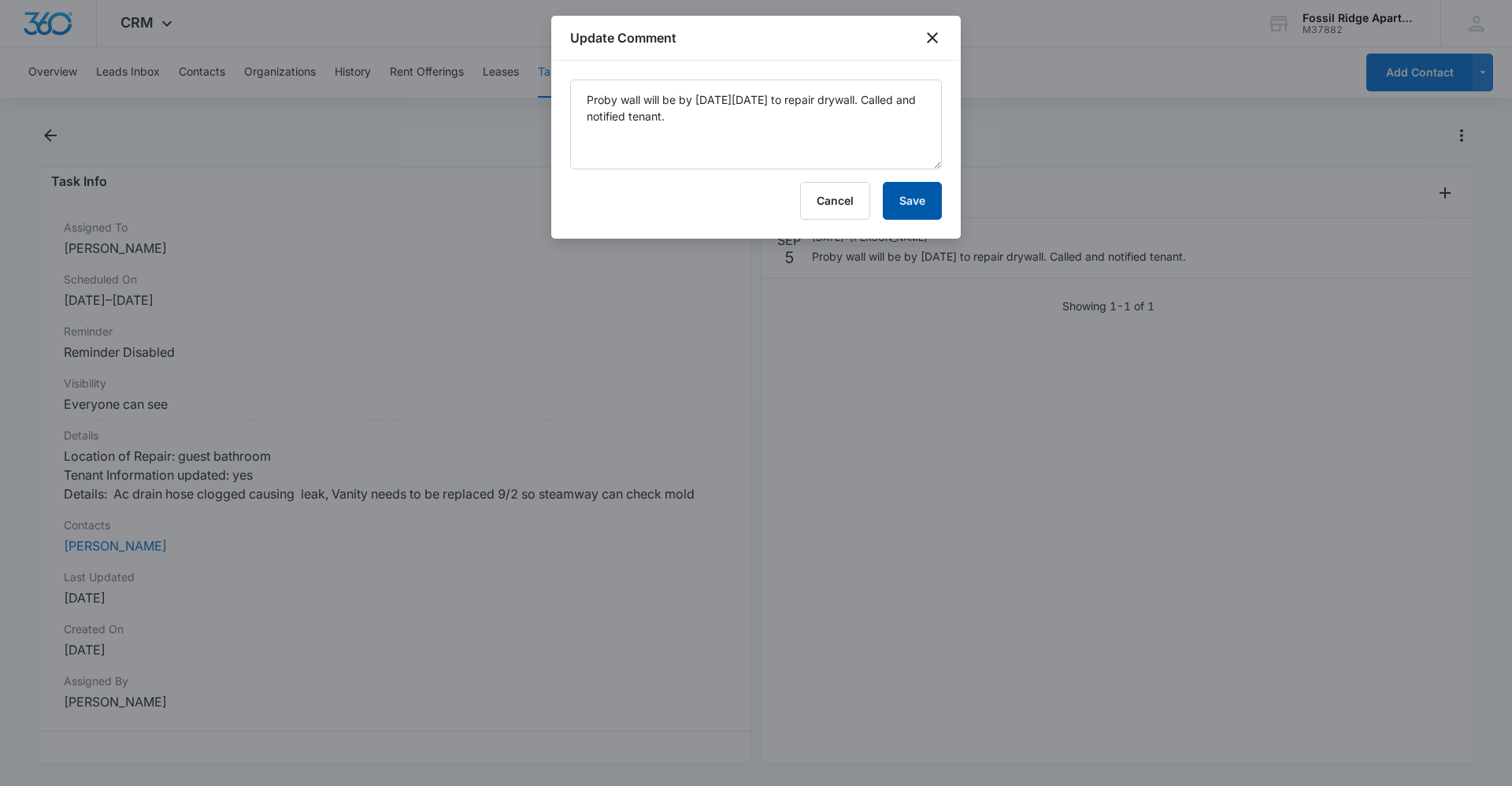
click at [907, 206] on button "Save" at bounding box center [913, 200] width 59 height 38
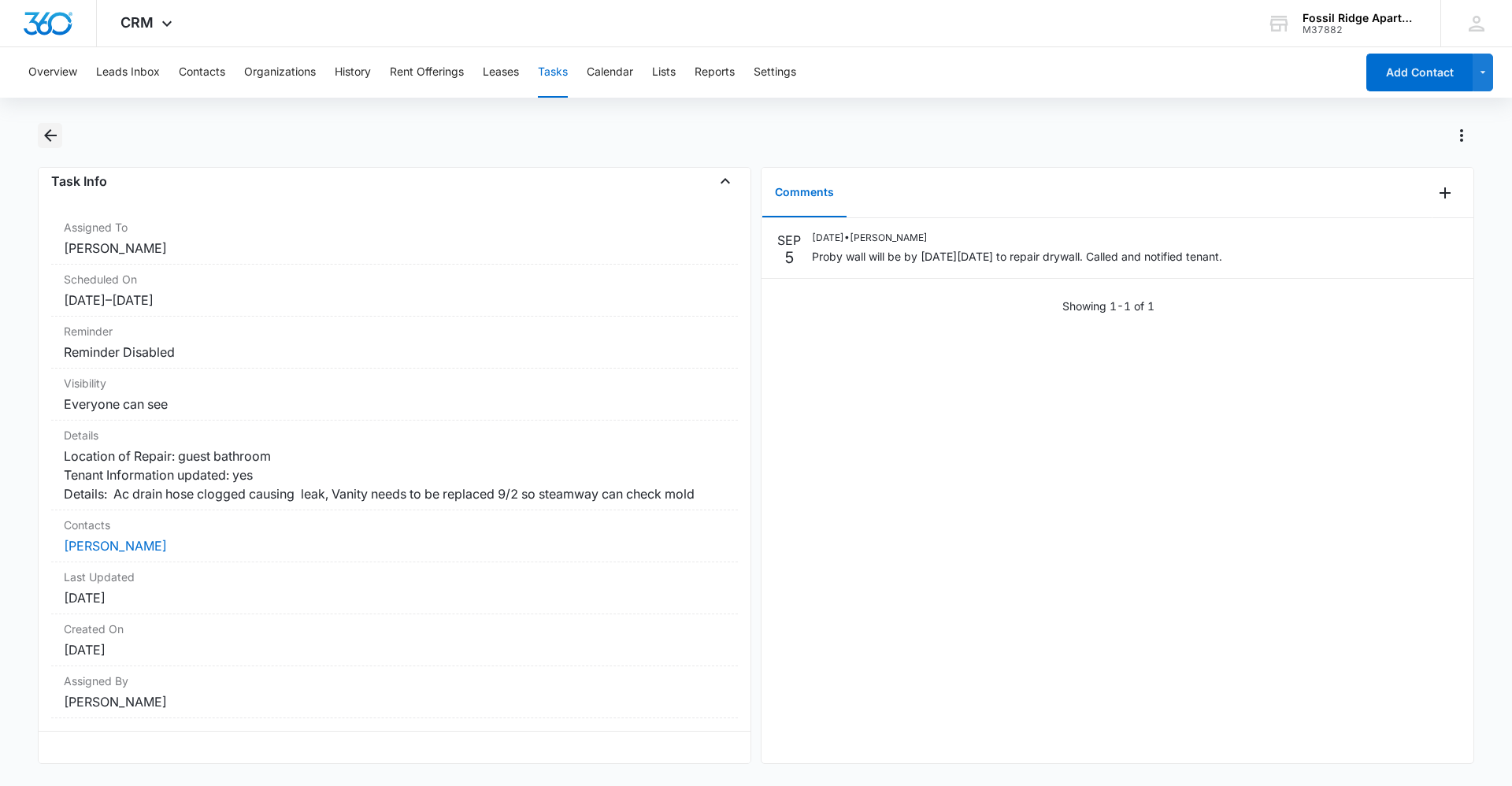
click at [53, 137] on icon "Back" at bounding box center [51, 135] width 19 height 19
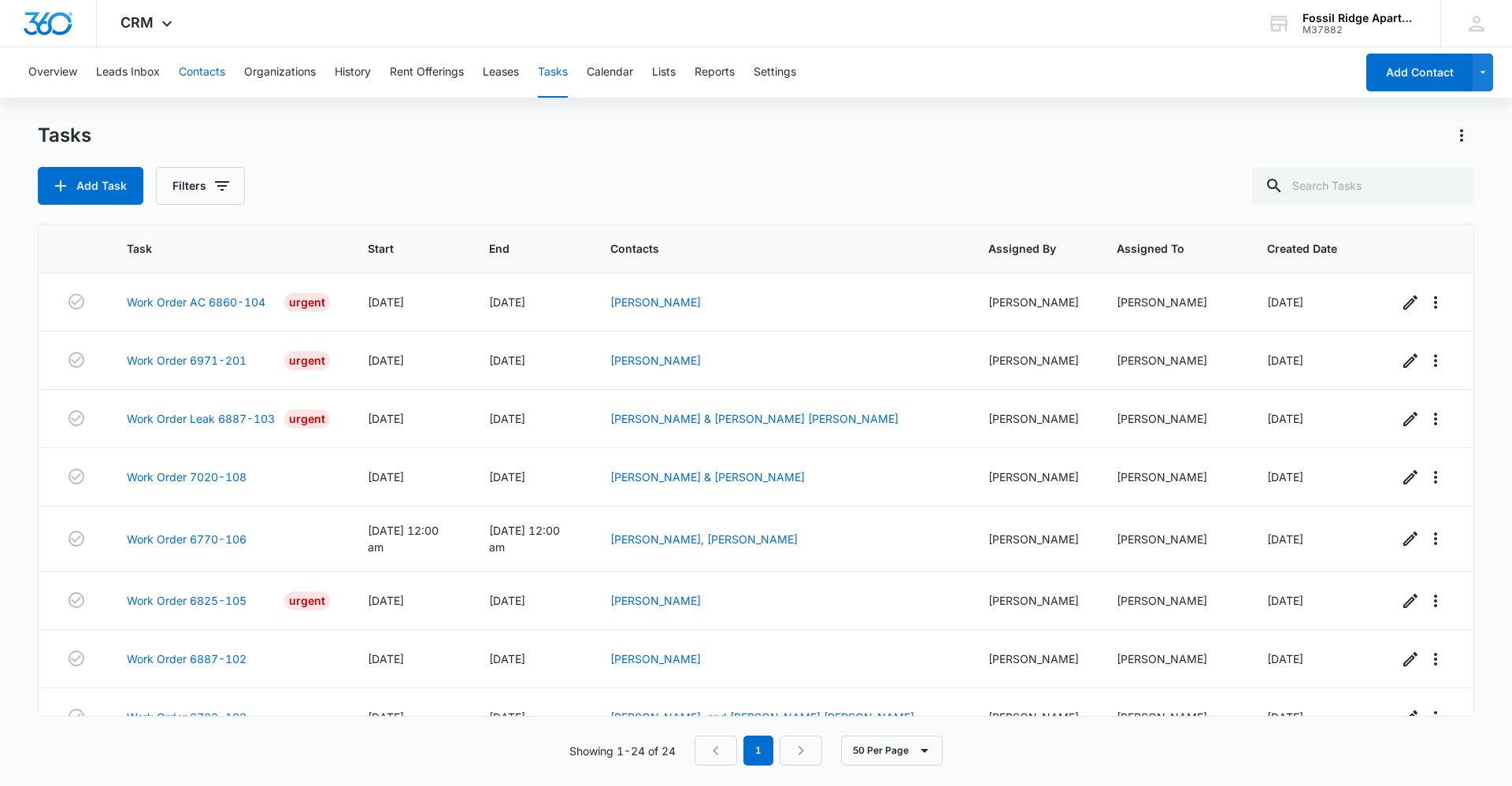
click at [210, 69] on button "Contacts" at bounding box center [201, 72] width 46 height 50
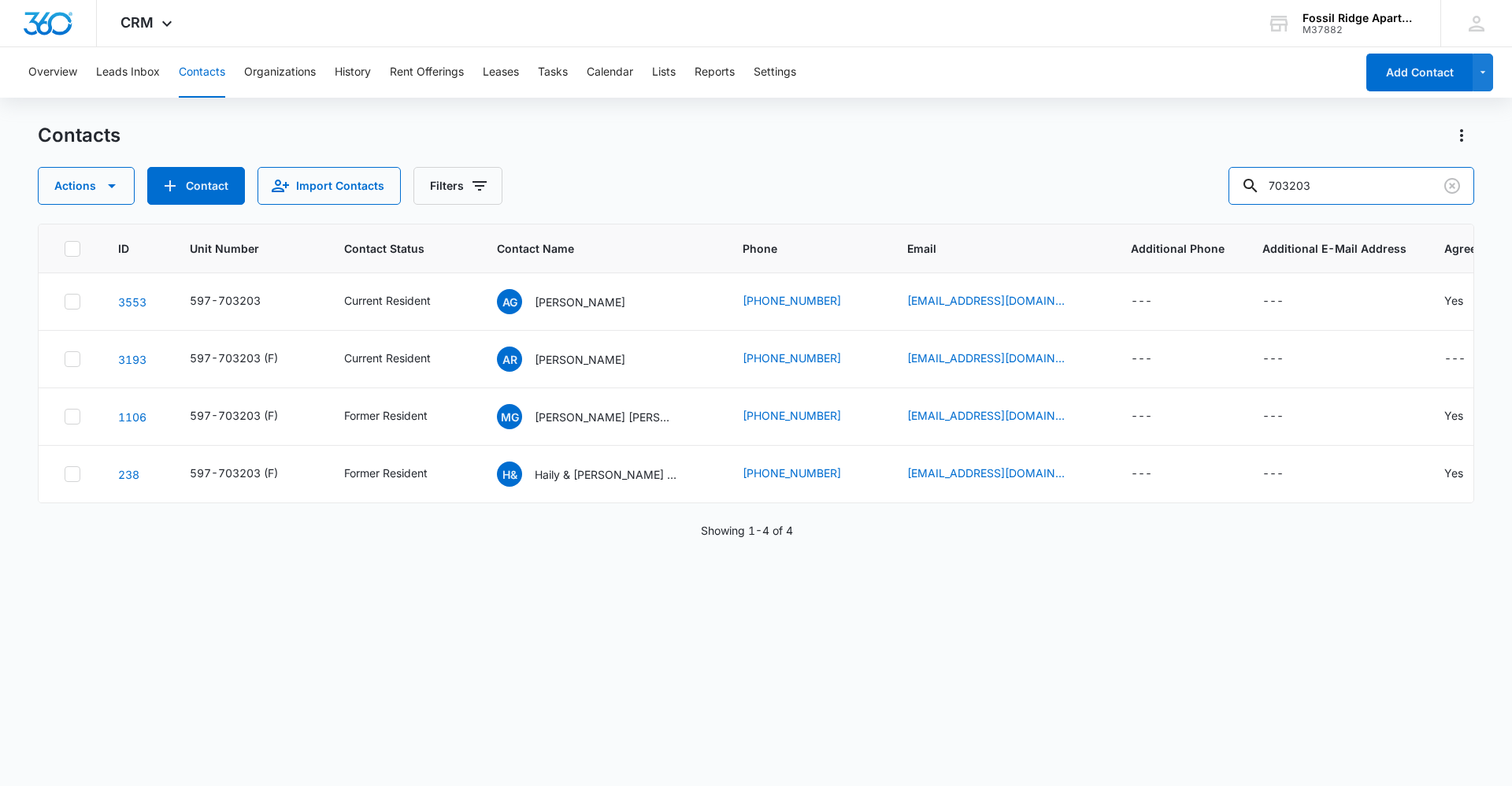
drag, startPoint x: 1311, startPoint y: 189, endPoint x: 1318, endPoint y: 204, distance: 16.6
click at [1312, 194] on input "703203" at bounding box center [1351, 185] width 246 height 38
type input "703103"
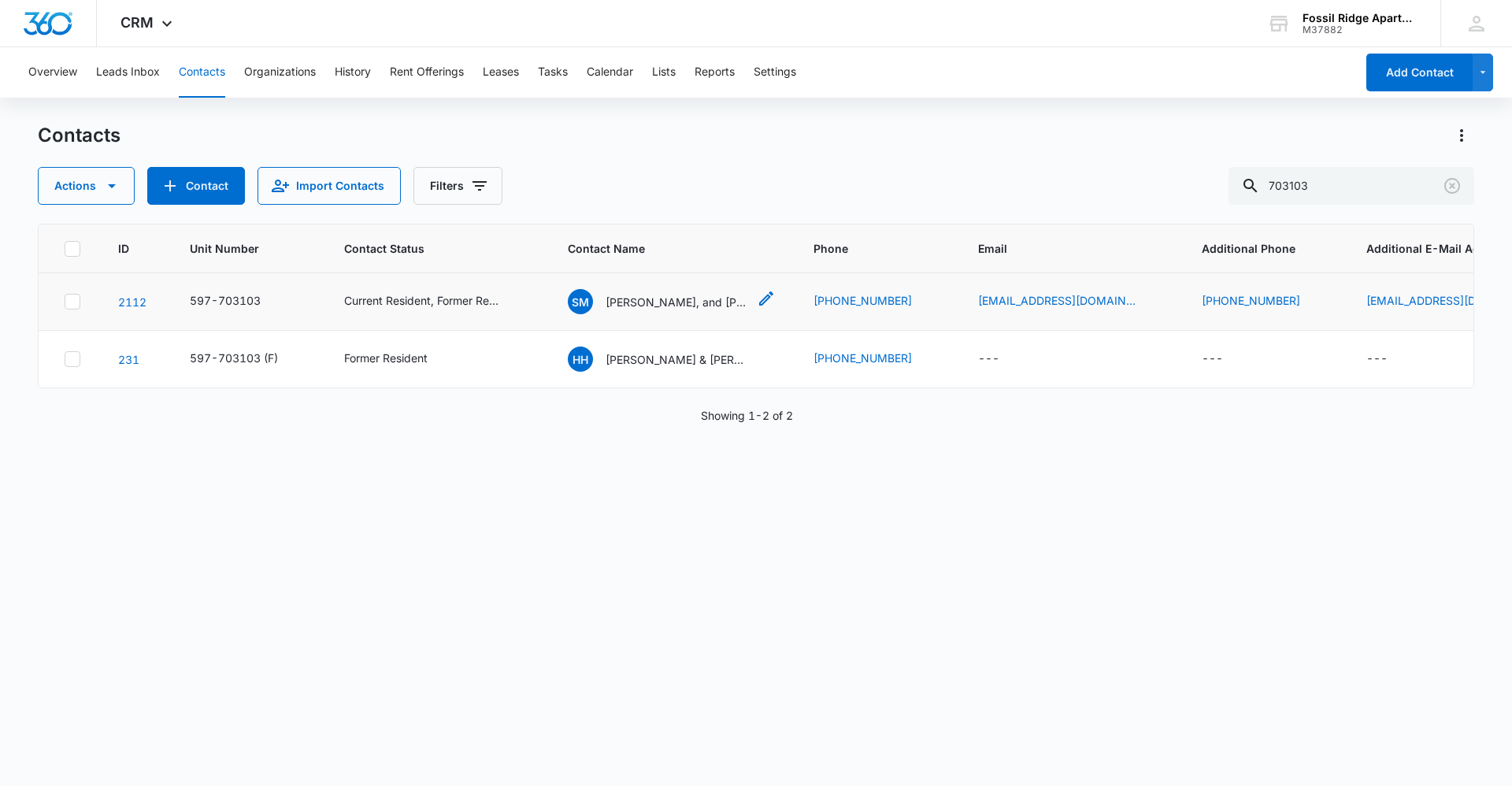
click at [695, 300] on p "[PERSON_NAME], and [PERSON_NAME] [PERSON_NAME]" at bounding box center [676, 302] width 141 height 17
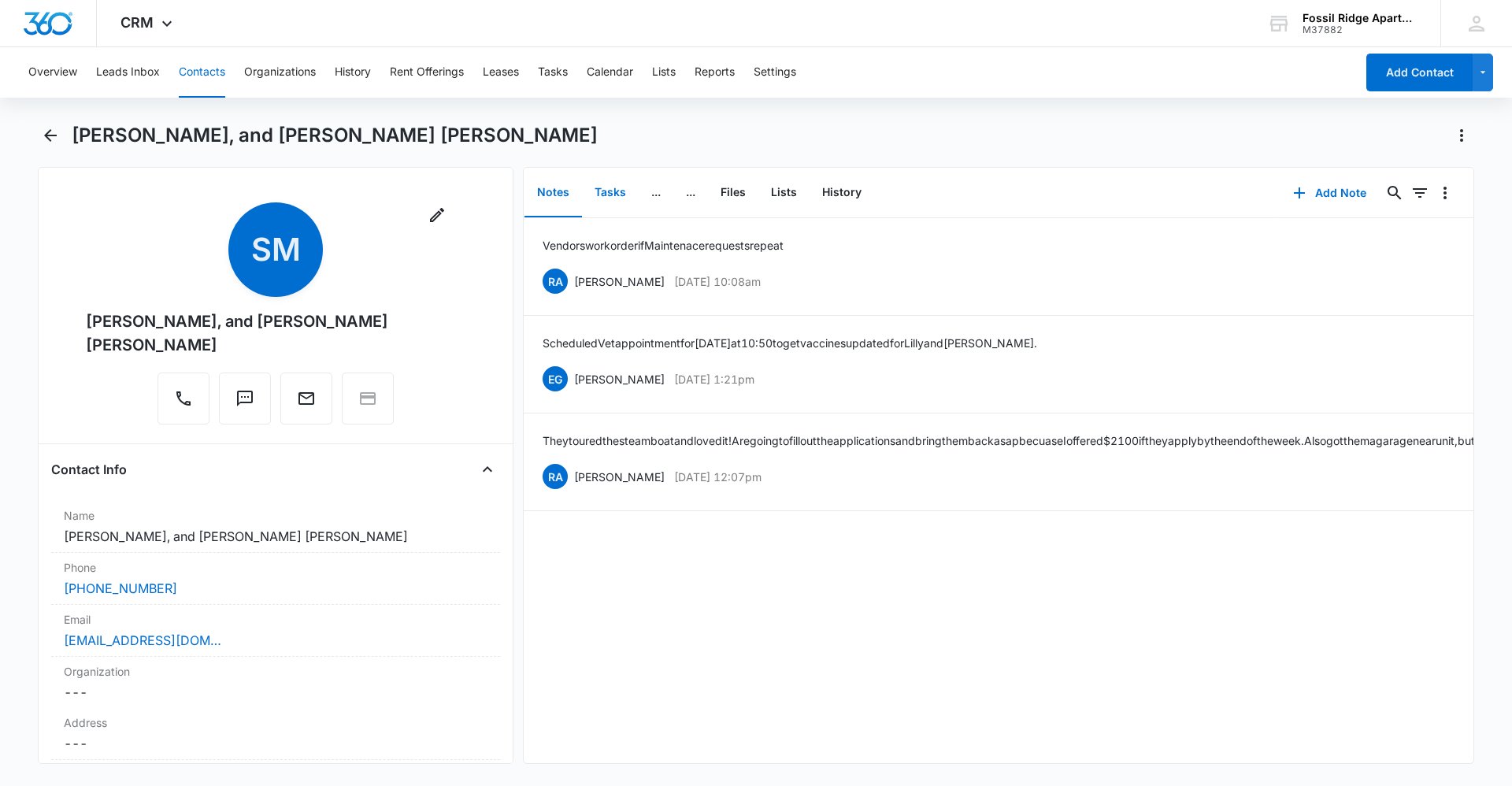
drag, startPoint x: 619, startPoint y: 181, endPoint x: 616, endPoint y: 190, distance: 9.5
click at [616, 188] on button "Tasks" at bounding box center [610, 193] width 56 height 49
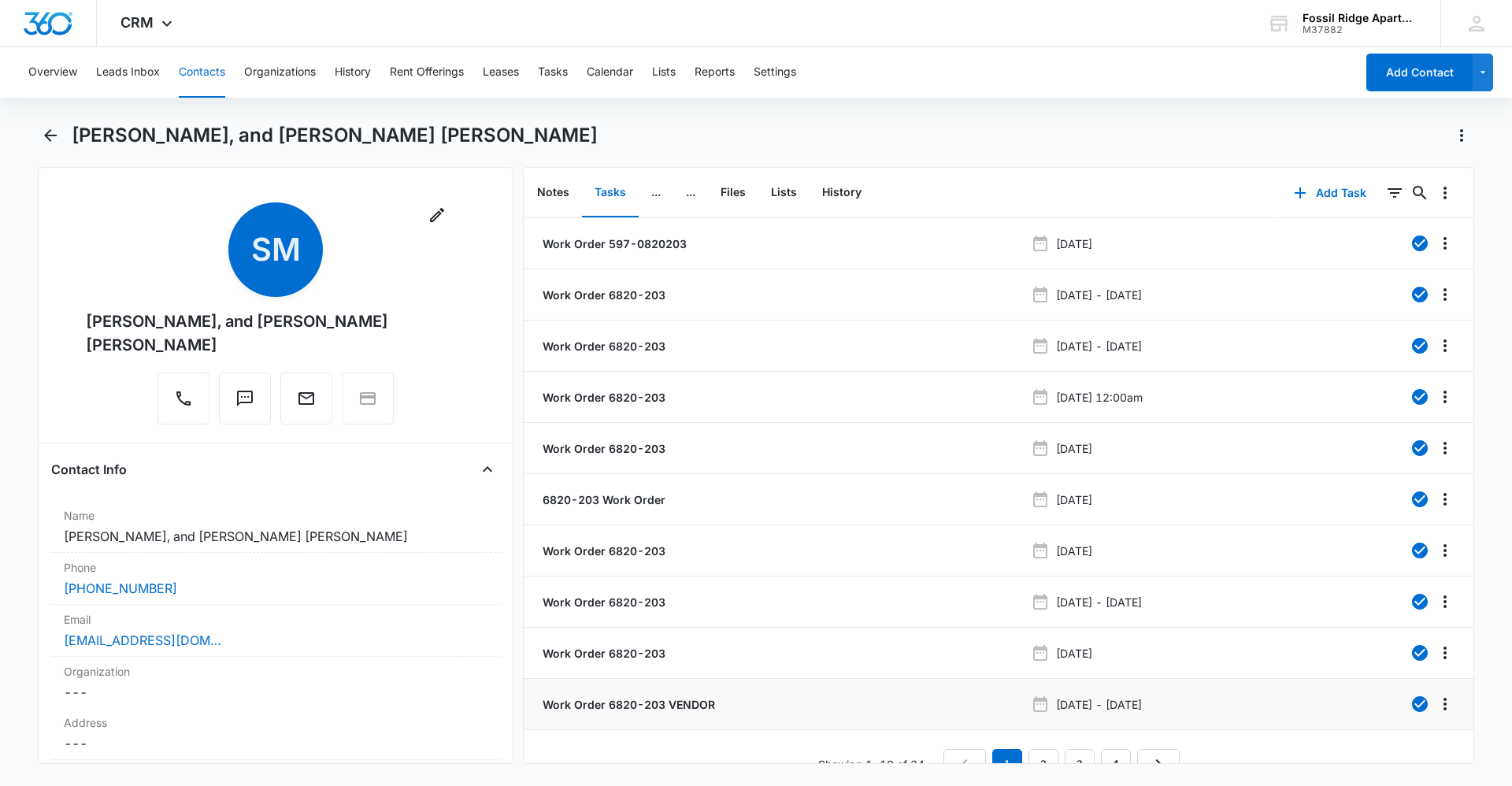
scroll to position [28, 0]
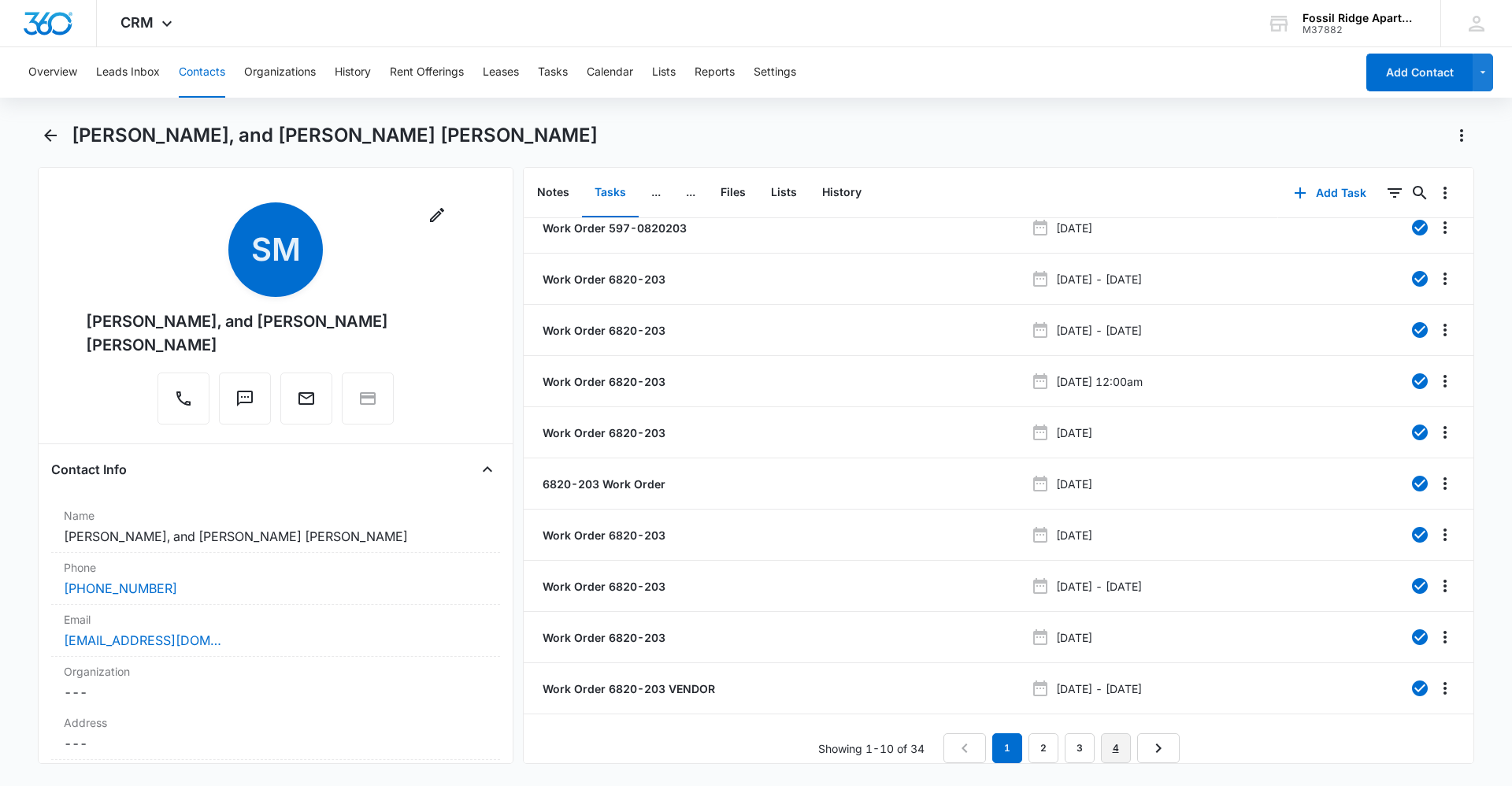
click at [1117, 741] on link "4" at bounding box center [1116, 748] width 30 height 30
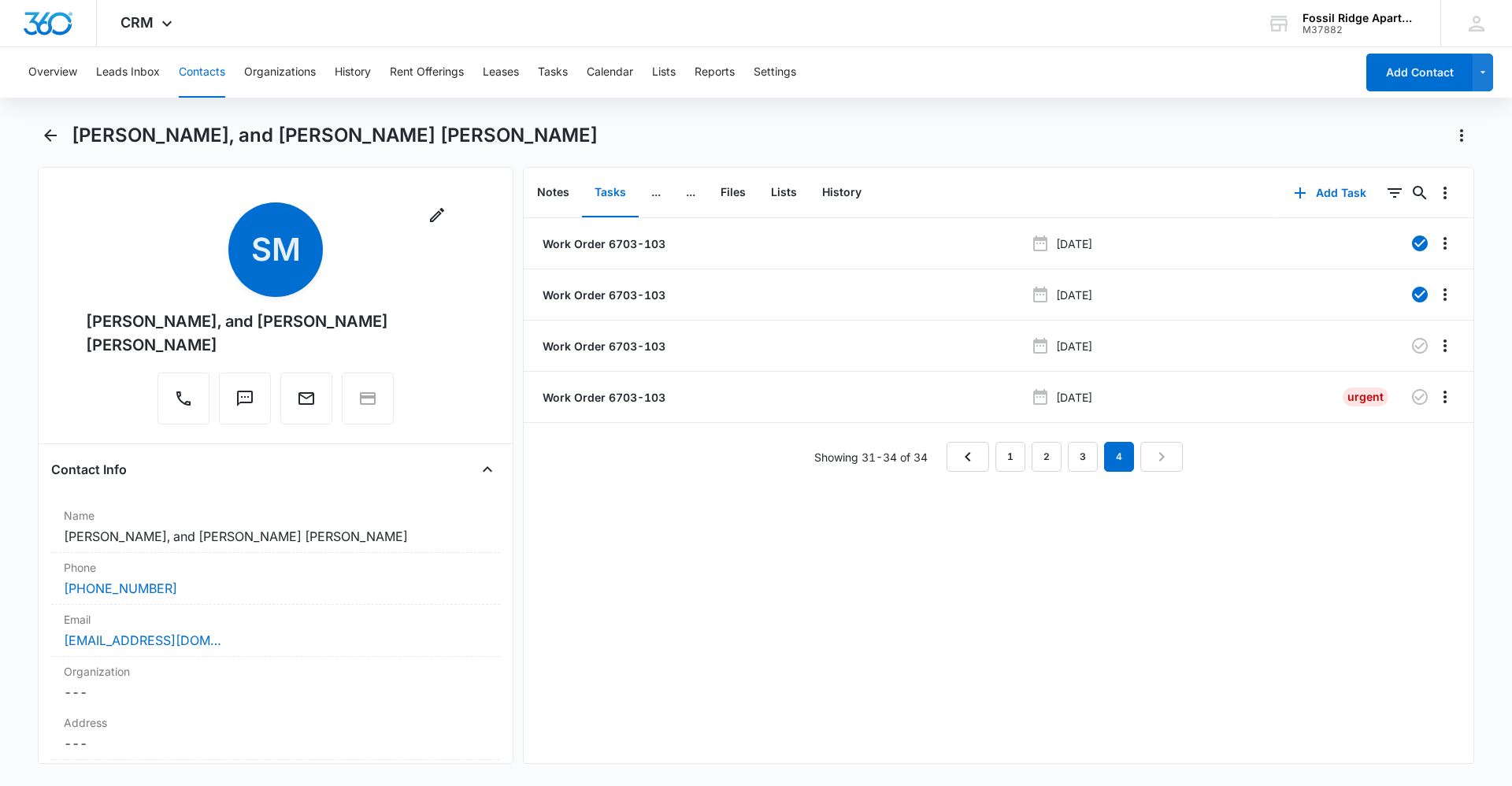
scroll to position [0, 0]
click at [1099, 406] on div "[DATE]" at bounding box center [1180, 396] width 299 height 19
click at [1065, 401] on p "[DATE]" at bounding box center [1073, 397] width 36 height 17
click at [1031, 398] on icon at bounding box center [1041, 396] width 19 height 19
click at [604, 391] on p "Work Order 6703-103" at bounding box center [603, 397] width 126 height 17
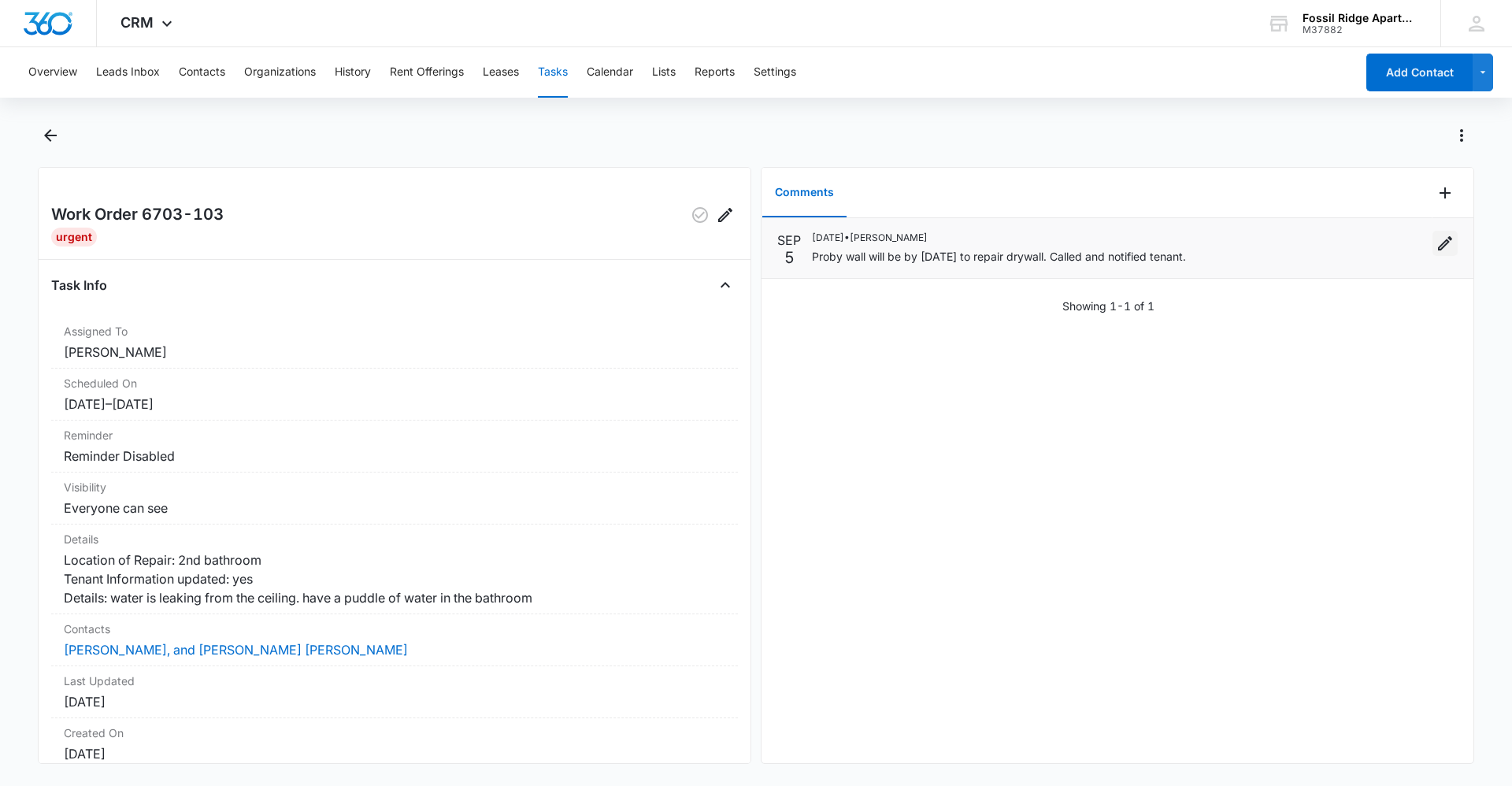
click at [1440, 250] on icon "Edit" at bounding box center [1445, 243] width 19 height 19
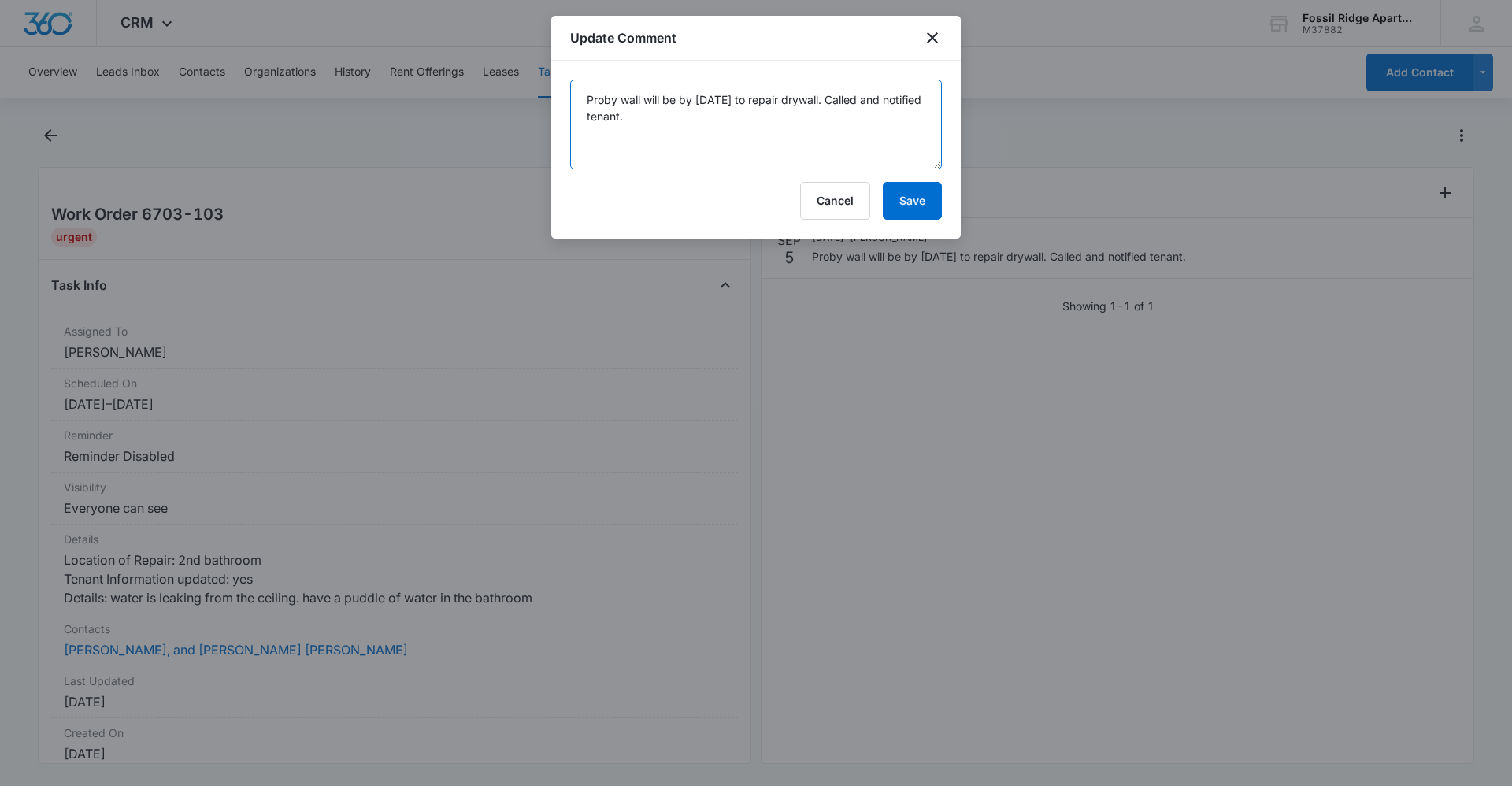
click at [855, 131] on textarea "Proby wall will be by [DATE] to repair drywall. Called and notified tenant." at bounding box center [756, 124] width 372 height 90
click at [854, 131] on textarea "Proby wall will be by [DATE] to repair drywall. Called and notified tenant." at bounding box center [756, 124] width 372 height 90
click at [854, 132] on textarea "Proby wall will be by [DATE] to repair drywall. Called and notified tenant." at bounding box center [756, 124] width 372 height 90
paste textarea "[DATE]"
type textarea "Proby wall will be by [DATE][DATE] to repair drywall. Called and notified tenan…"
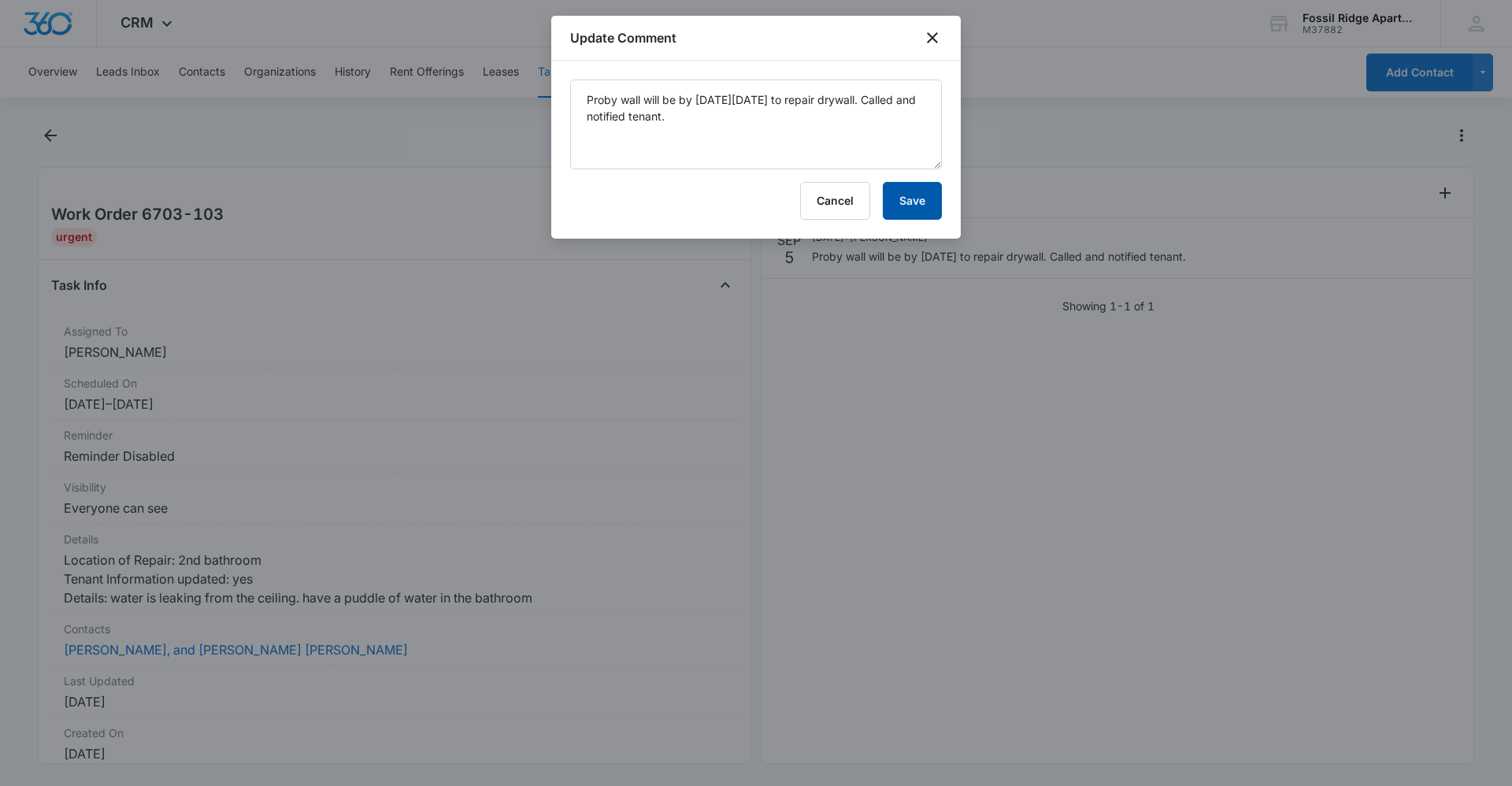
click at [899, 201] on button "Save" at bounding box center [913, 200] width 59 height 38
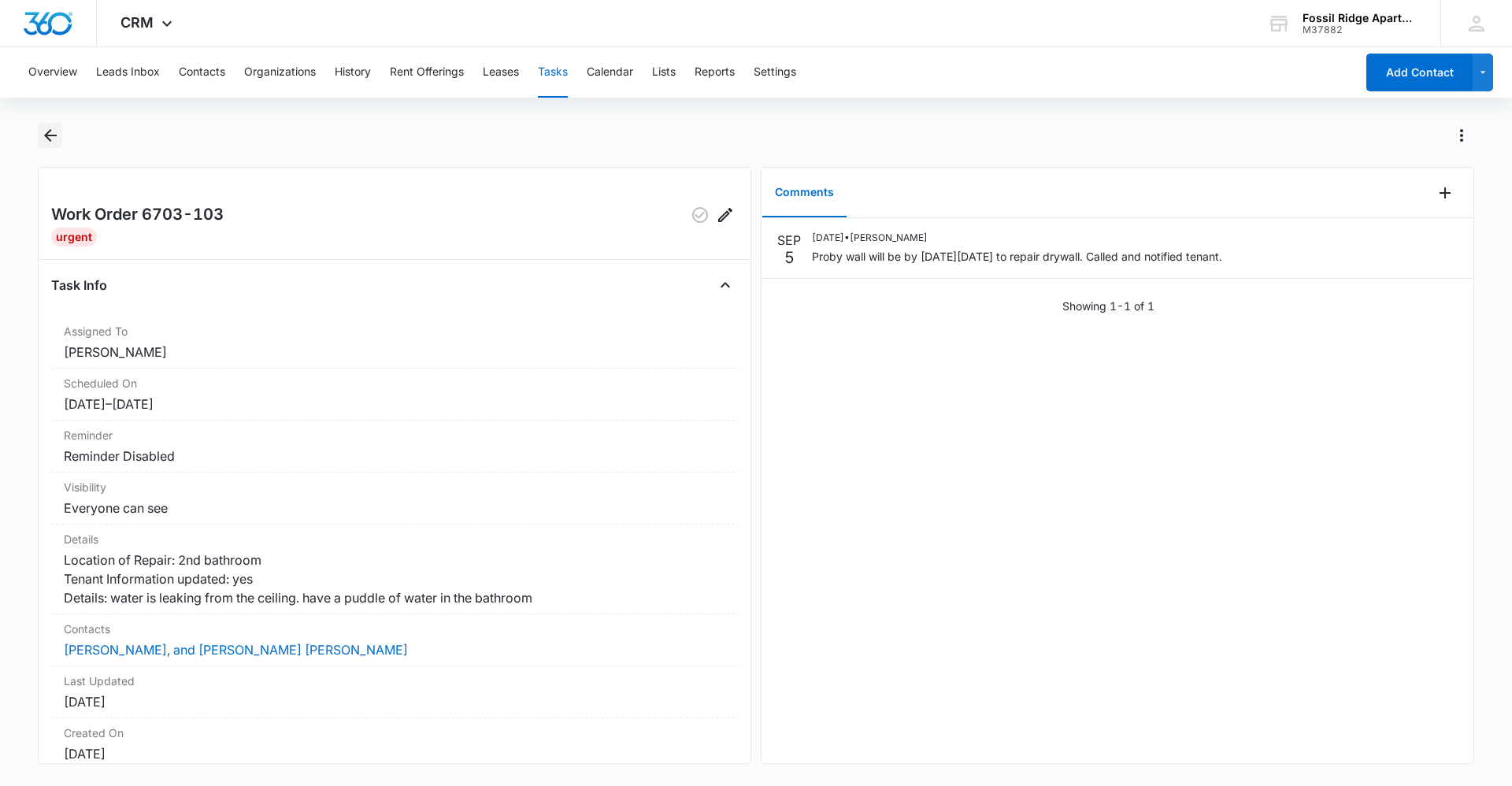
click at [55, 136] on icon "Back" at bounding box center [50, 135] width 13 height 13
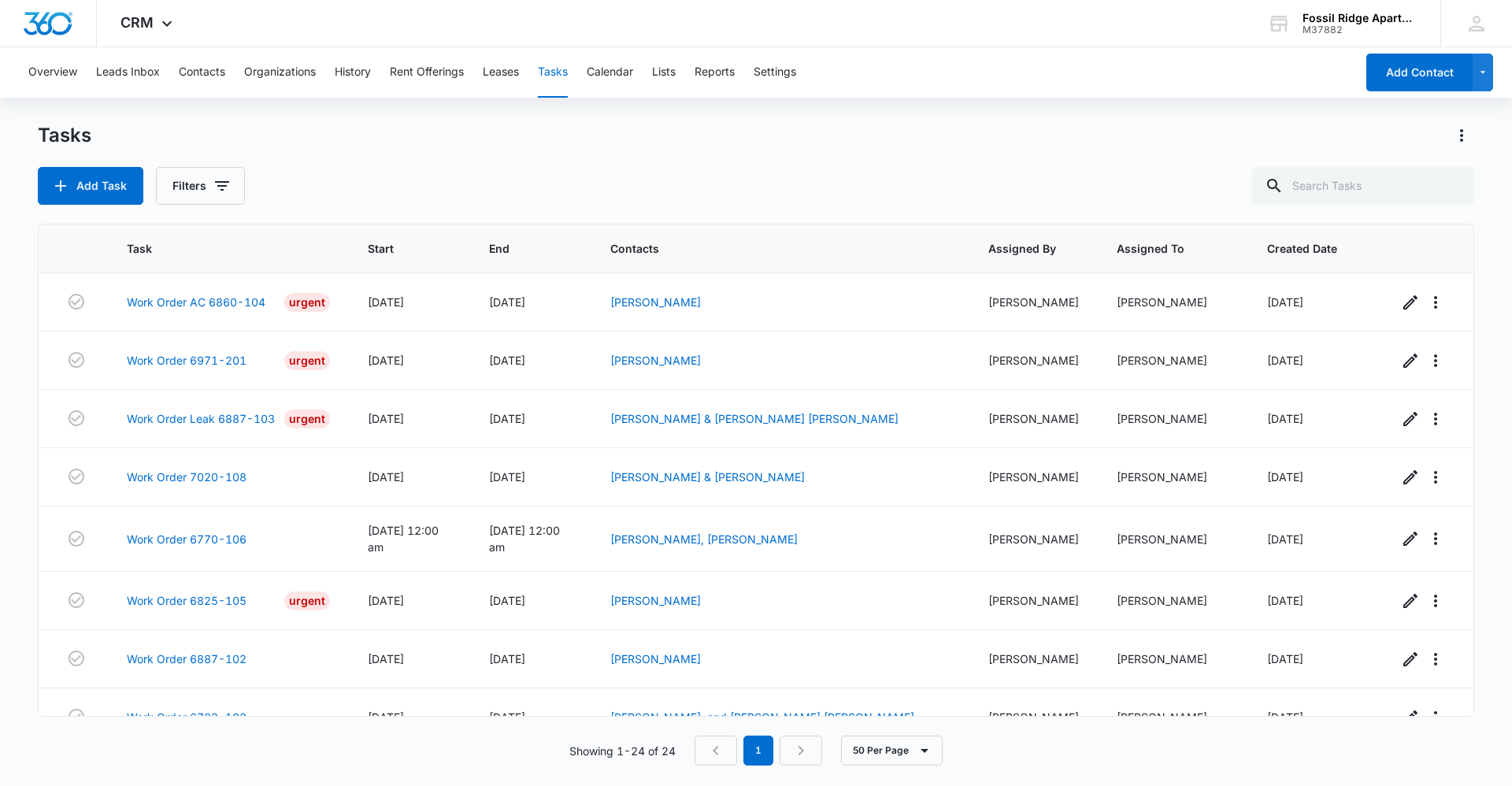
click at [401, 206] on div "Tasks Add Task Filters Task Start End Contacts Assigned By Assigned To Created …" at bounding box center [756, 454] width 1436 height 661
click at [551, 72] on button "Tasks" at bounding box center [553, 72] width 30 height 50
click at [209, 72] on button "Contacts" at bounding box center [201, 72] width 46 height 50
